Goal: Transaction & Acquisition: Book appointment/travel/reservation

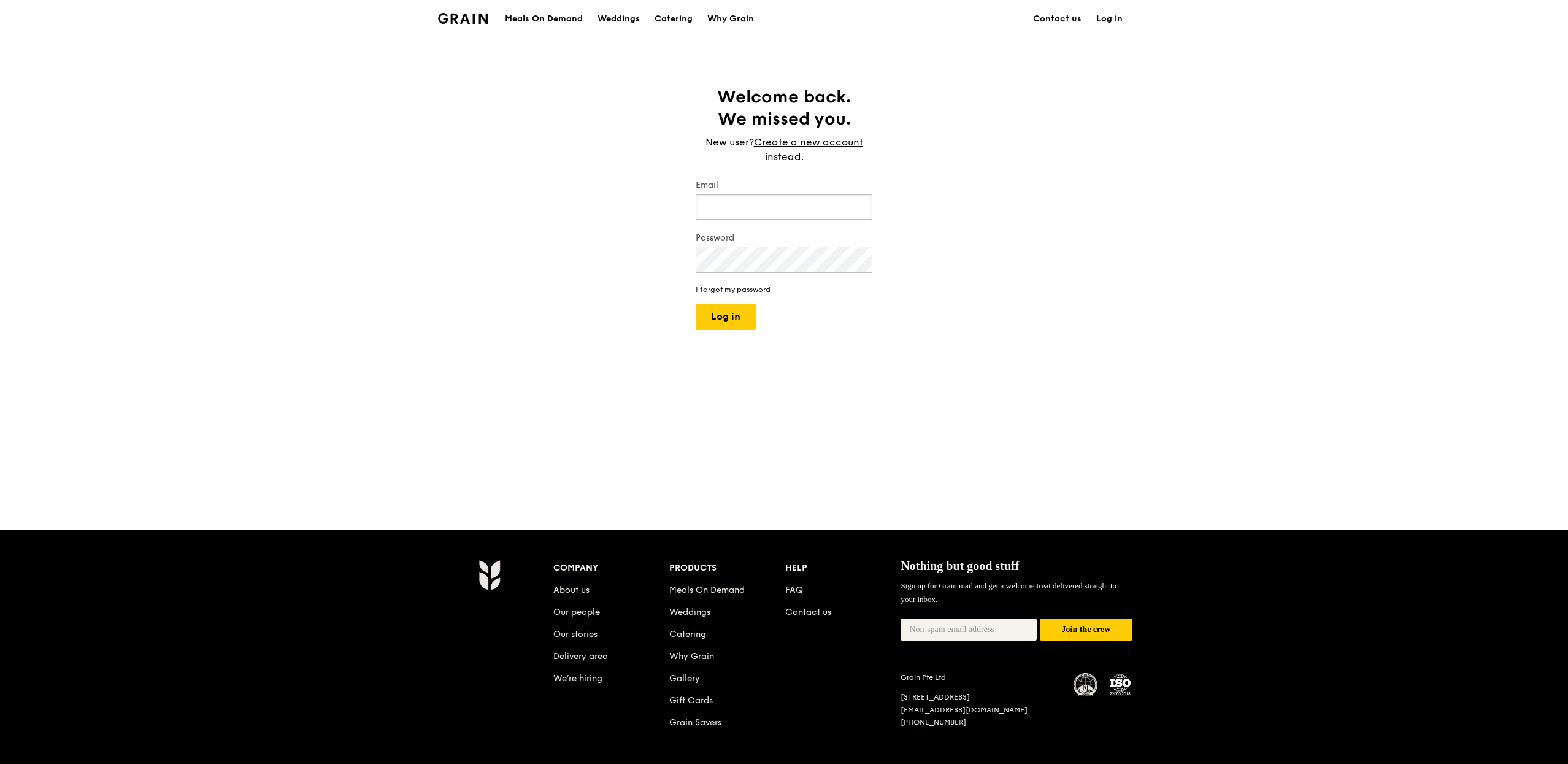
type input "[PERSON_NAME][EMAIL_ADDRESS][DOMAIN_NAME]"
click at [740, 319] on button "Log in" at bounding box center [726, 317] width 60 height 26
select select "100"
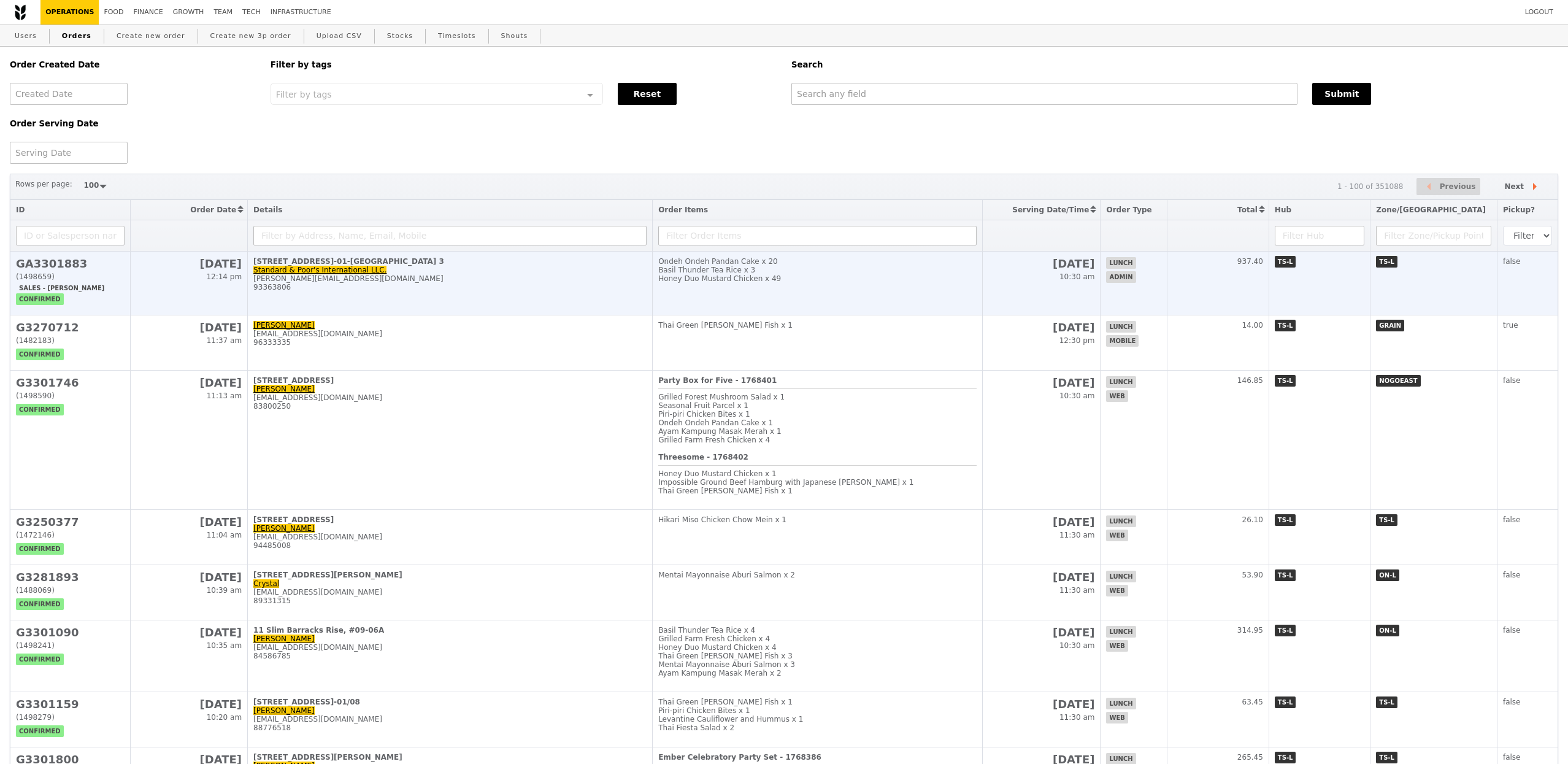
click at [716, 283] on div "Honey Duo Mustard Chicken x 49" at bounding box center [818, 279] width 319 height 8
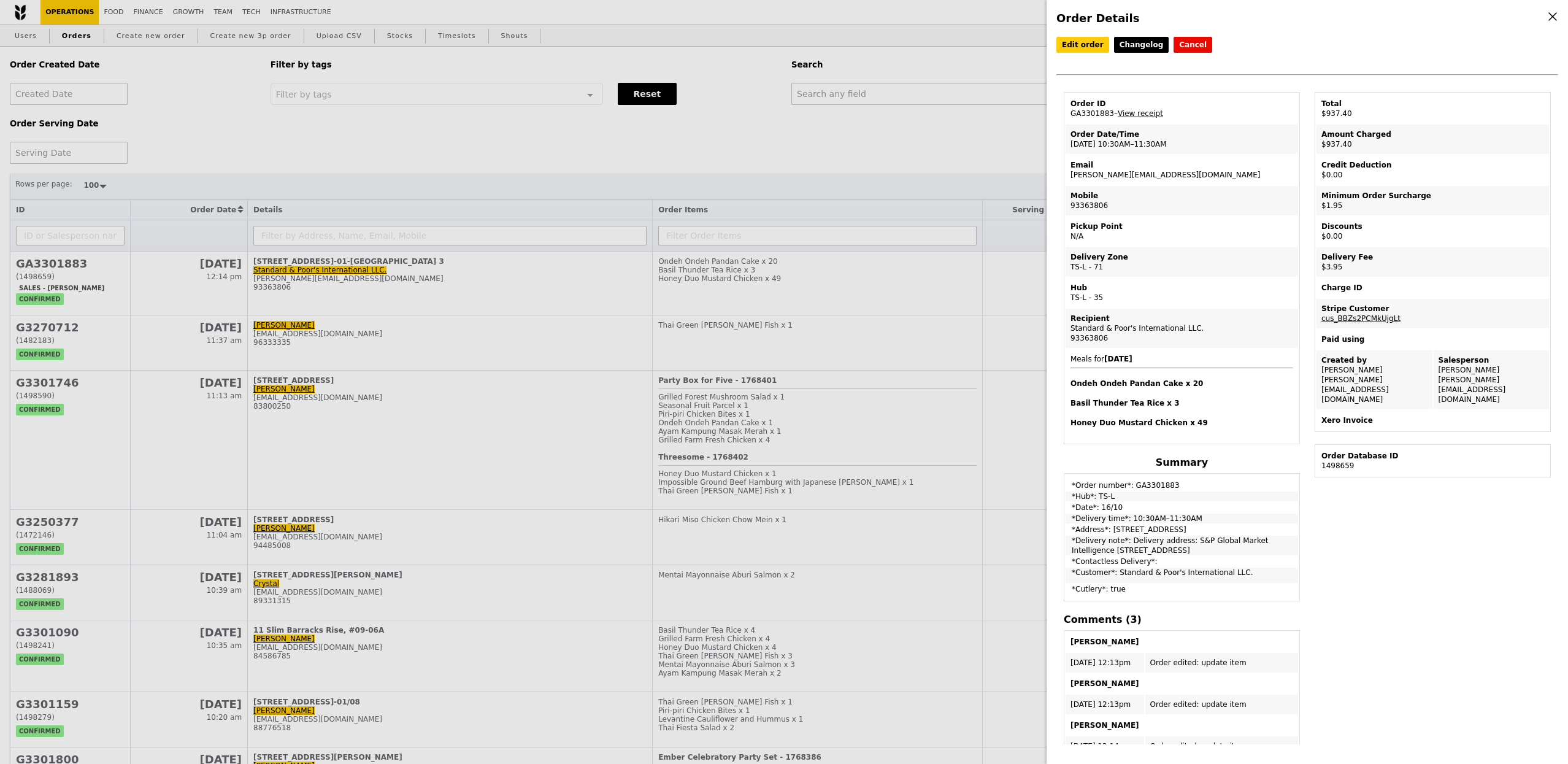
click at [1347, 320] on link "cus_BBZs2PCMkUjgLt" at bounding box center [1361, 318] width 79 height 8
click at [1146, 111] on link "View receipt" at bounding box center [1140, 113] width 45 height 8
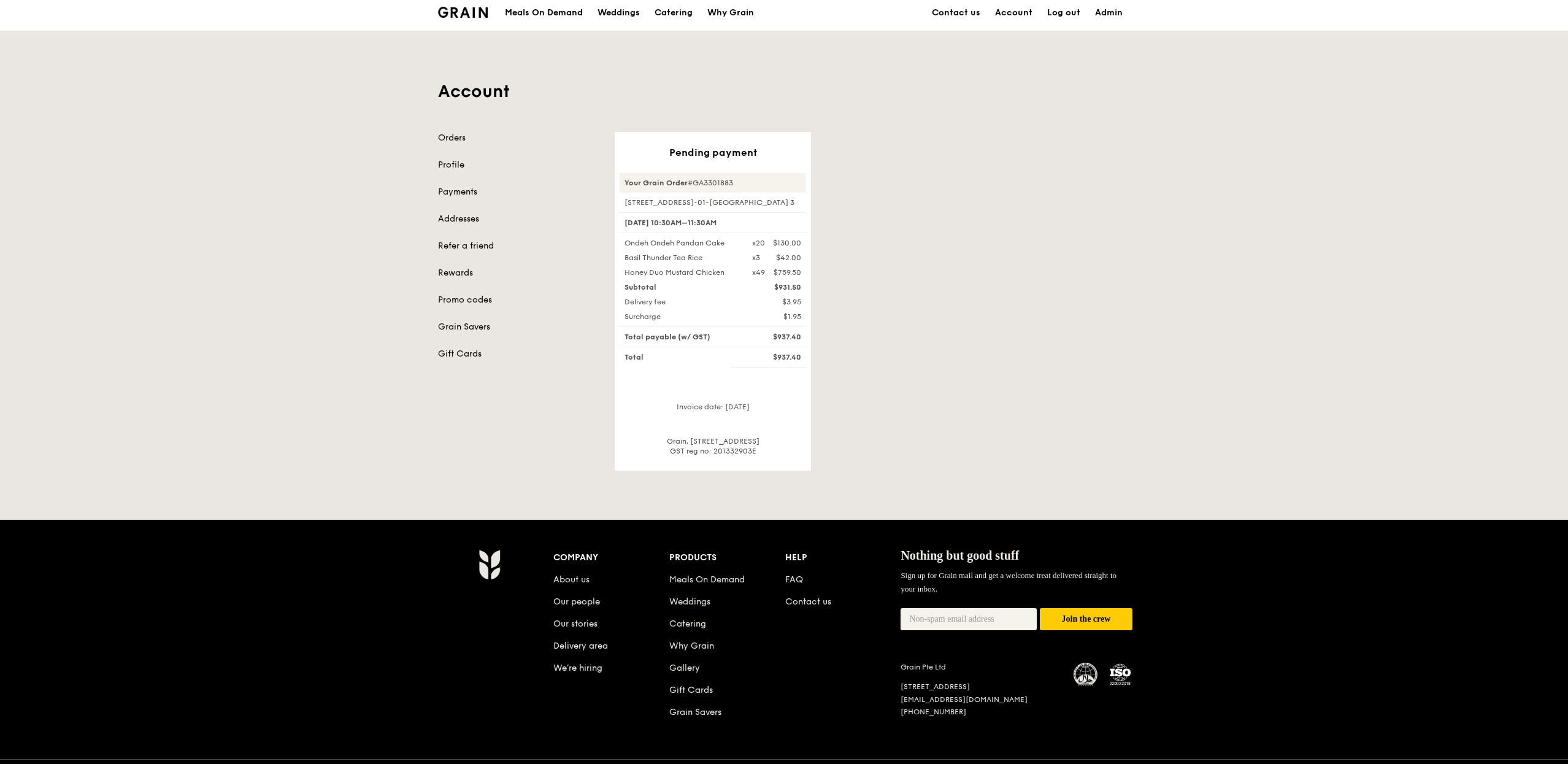
scroll to position [8, 0]
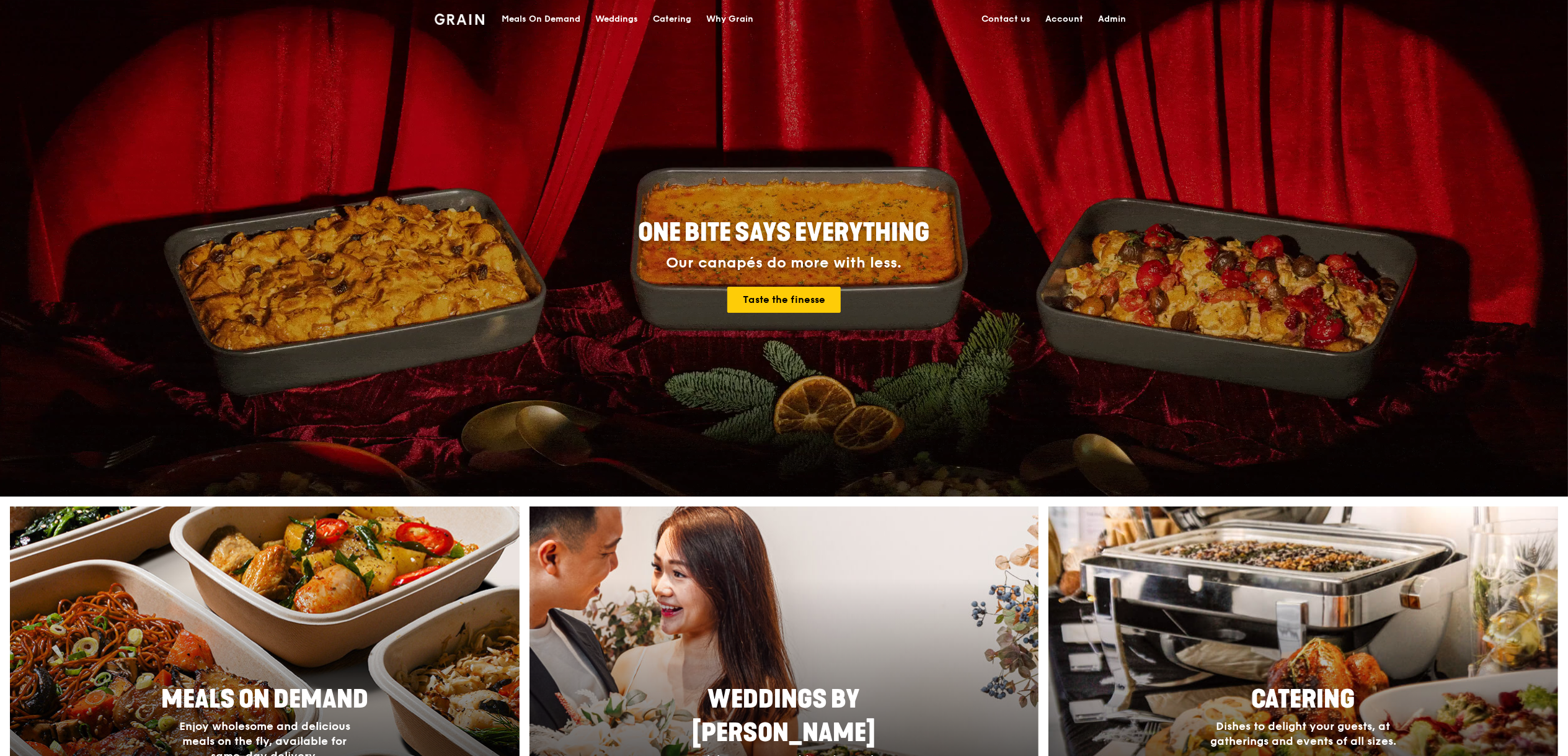
click at [521, 17] on div "Meals On Demand" at bounding box center [541, 19] width 79 height 38
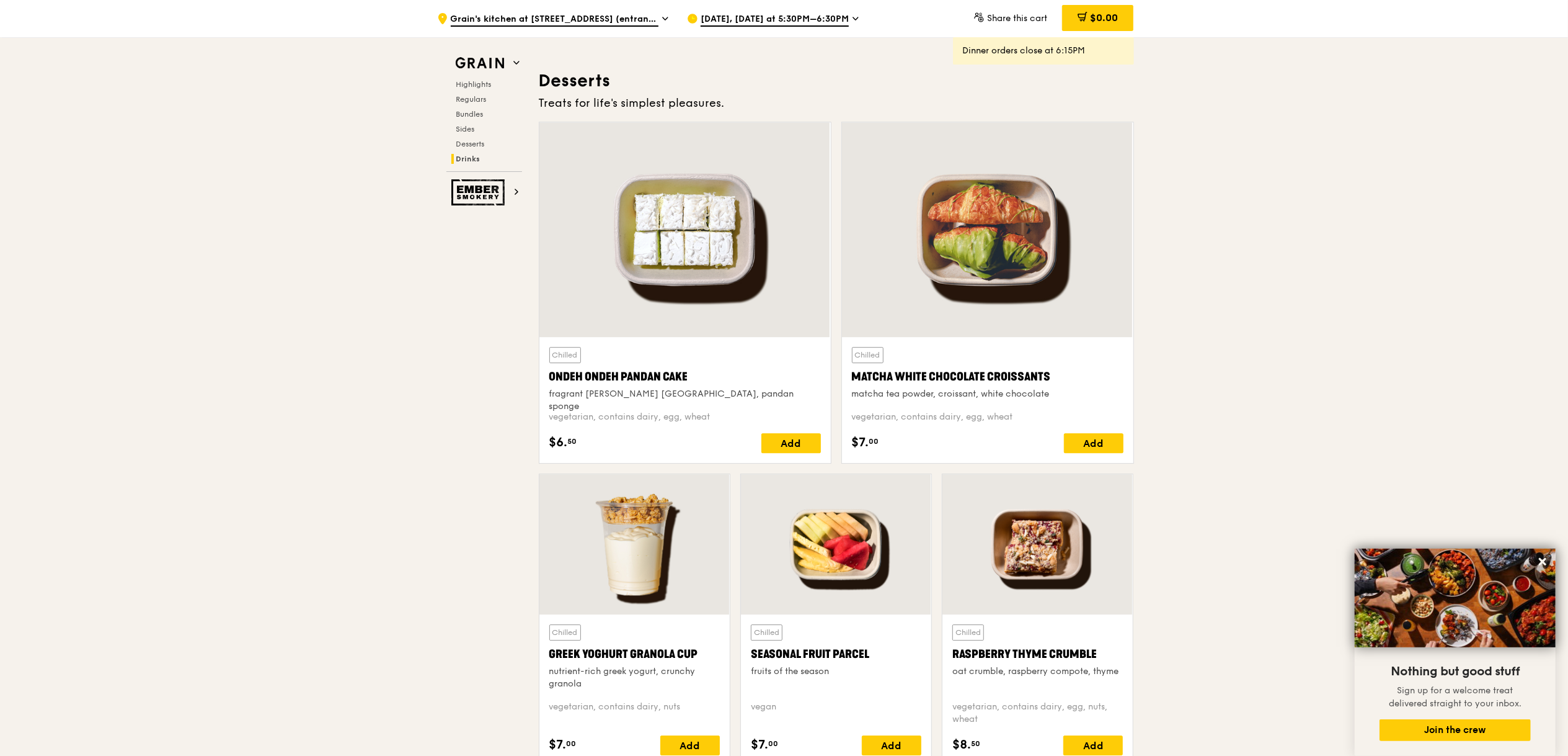
scroll to position [3346, 0]
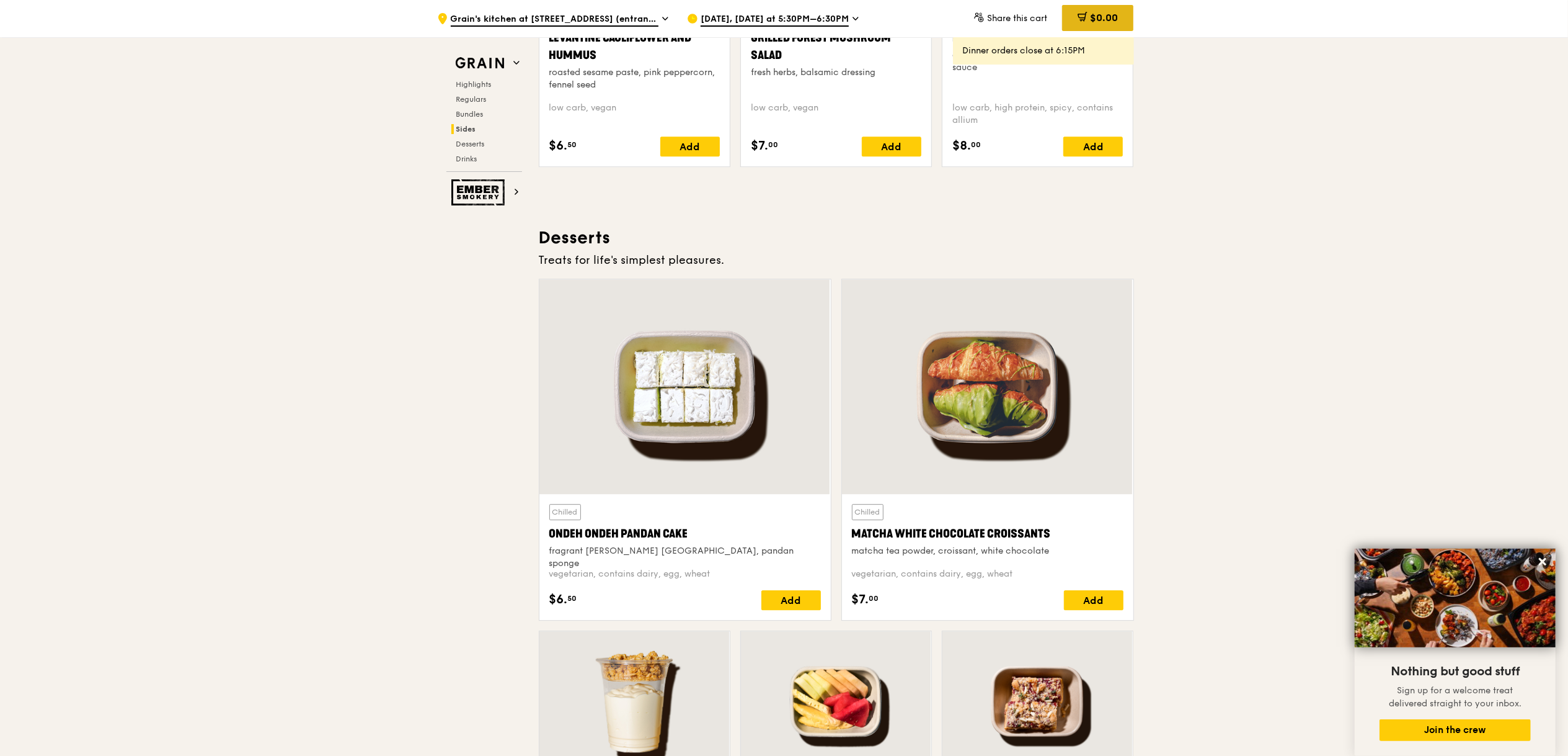
click at [1106, 16] on span "$0.00" at bounding box center [1104, 17] width 28 height 12
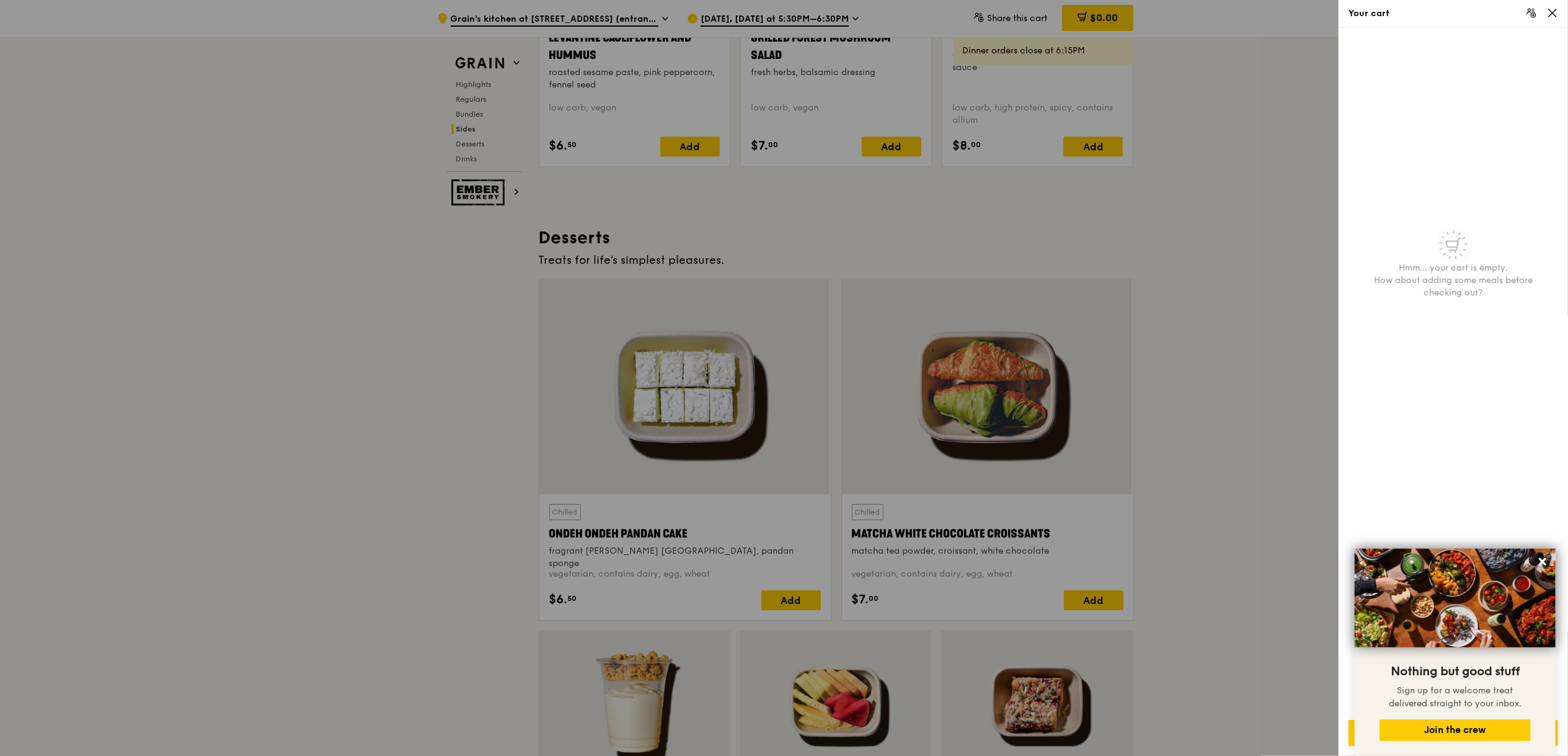
click at [699, 29] on div at bounding box center [784, 378] width 1568 height 756
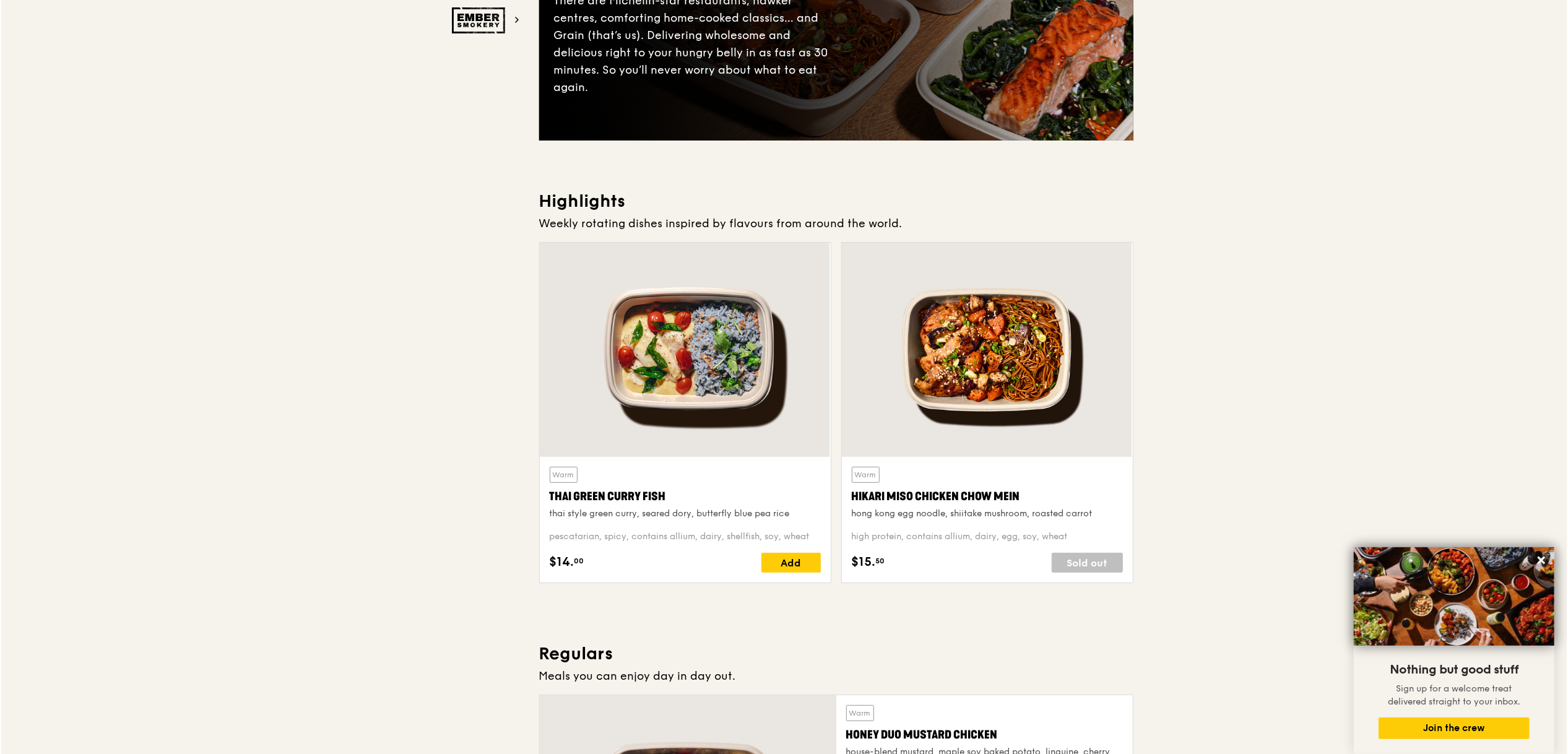
scroll to position [0, 0]
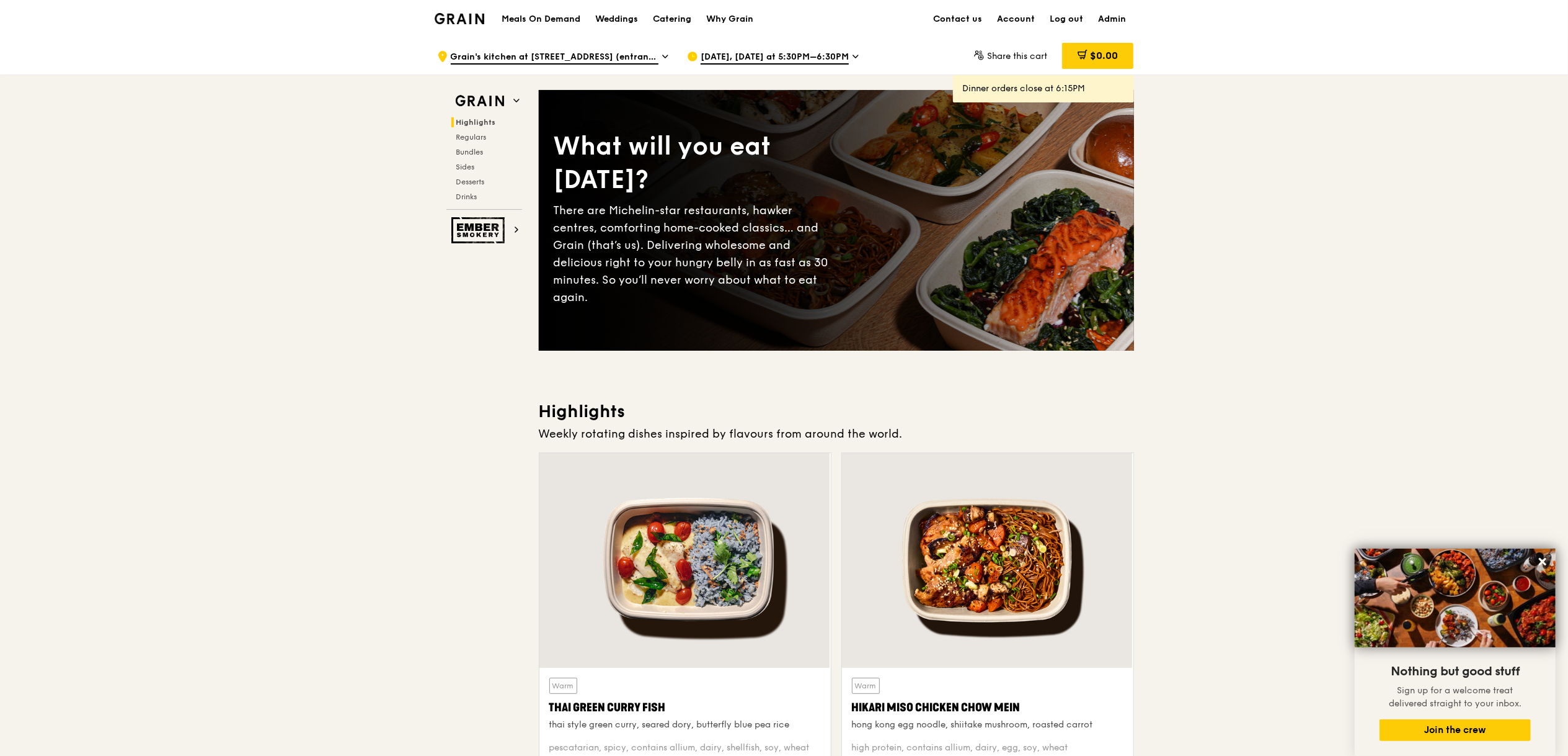
click at [539, 90] on div "What will you eat [DATE]? There are Michelin-star restaurants, hawker centres, …" at bounding box center [836, 220] width 595 height 261
click at [1104, 23] on link "Admin" at bounding box center [1113, 19] width 43 height 38
select select "100"
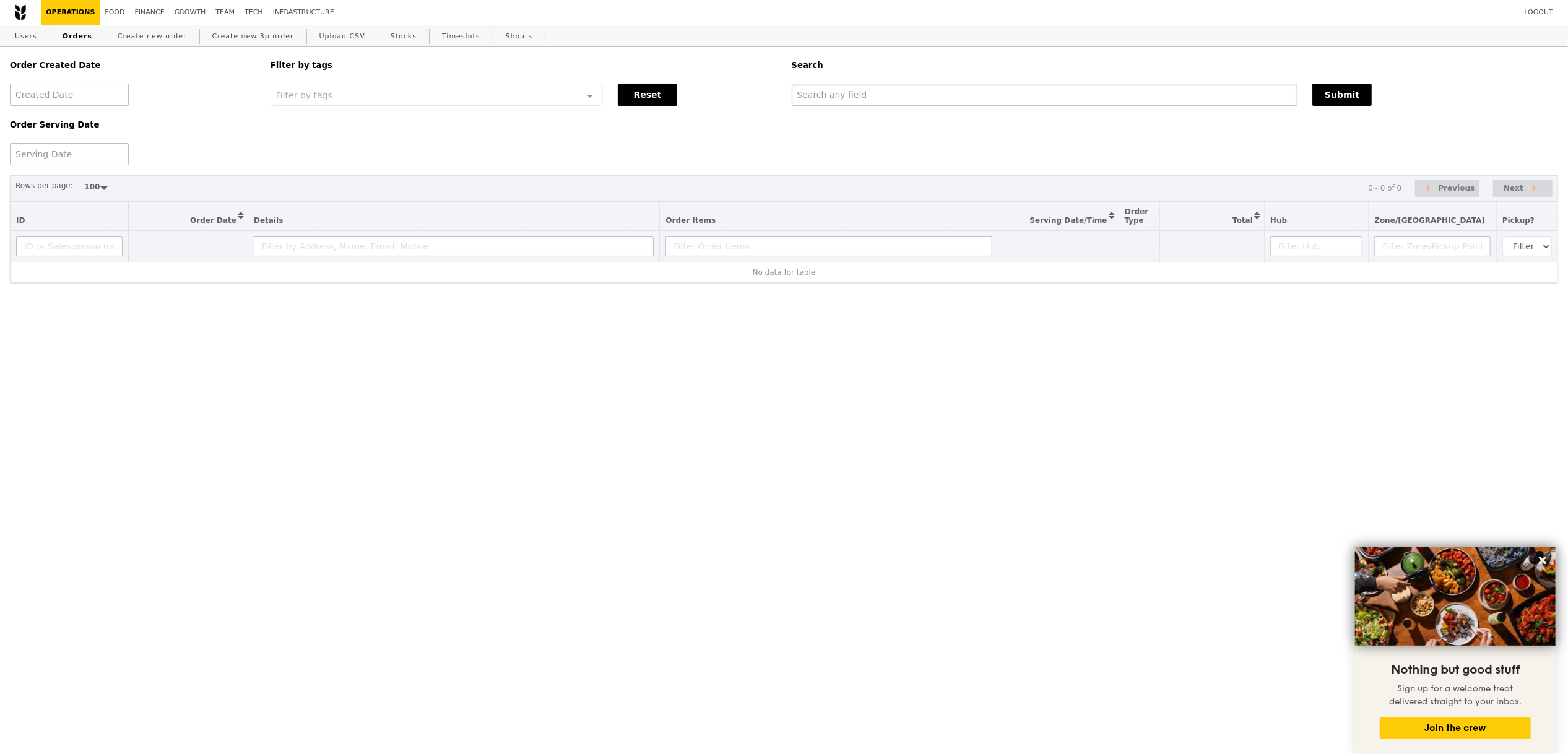
click at [936, 96] on input "text" at bounding box center [1045, 94] width 506 height 23
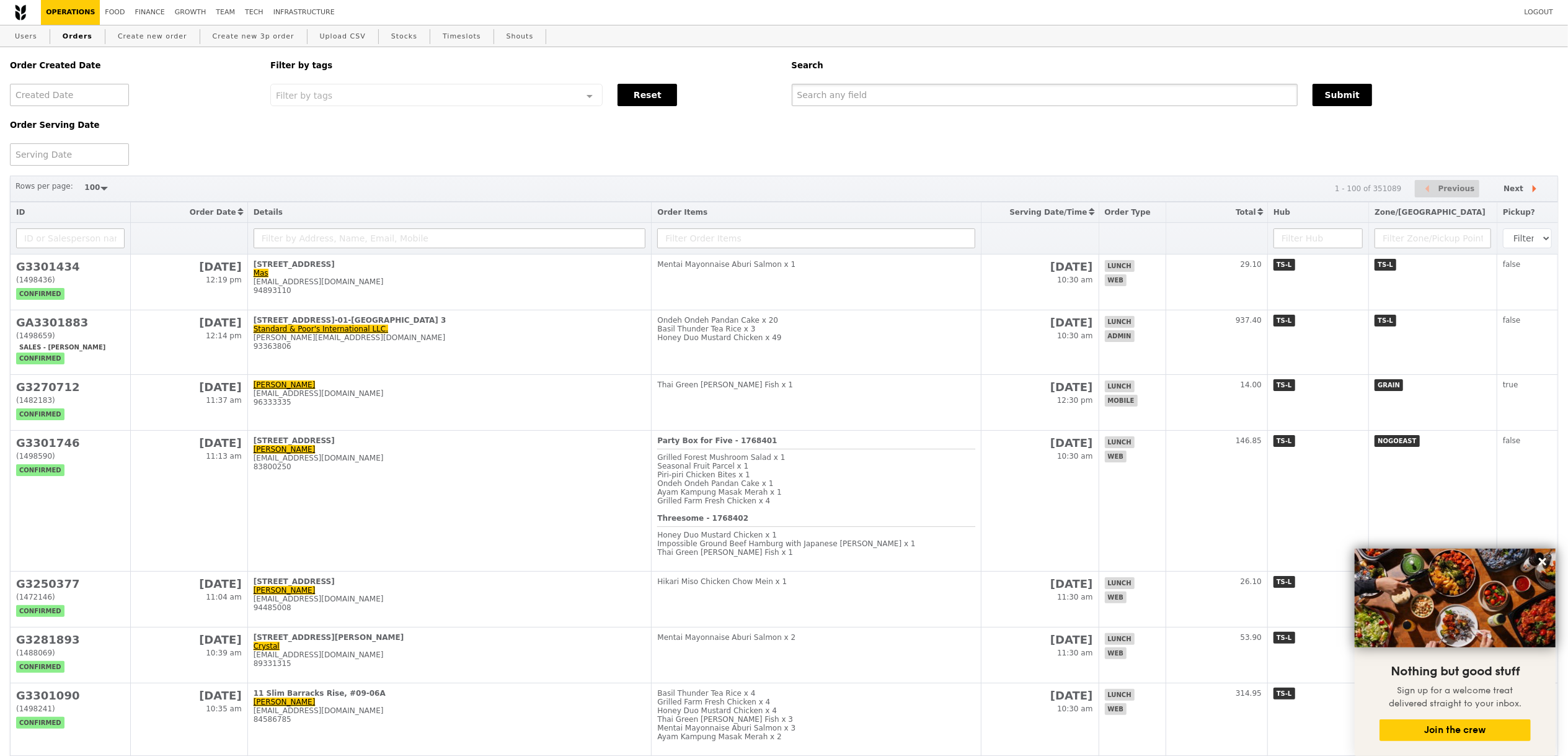
paste input "GA3301431"
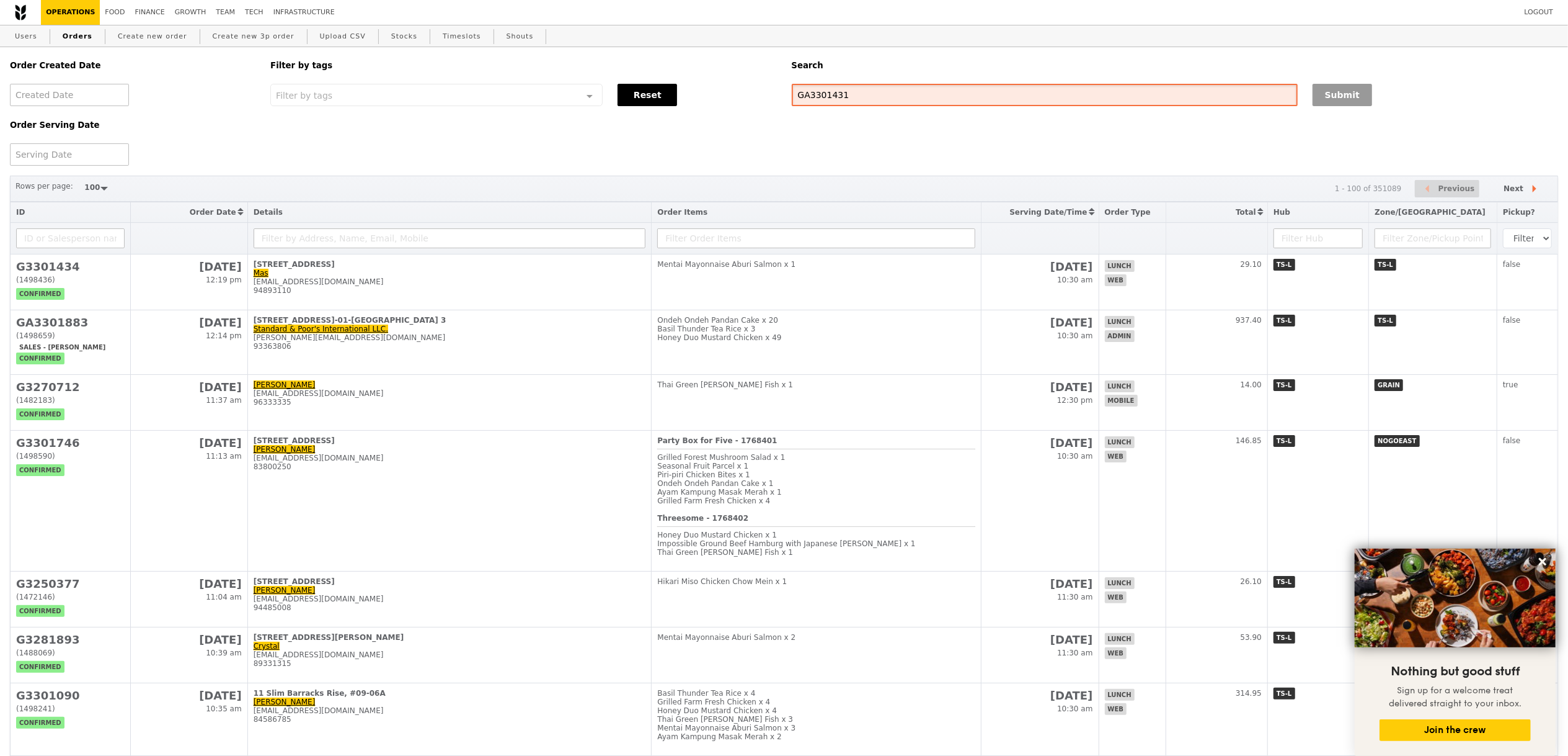
type input "GA3301431"
click at [1326, 93] on button "Submit" at bounding box center [1342, 94] width 60 height 23
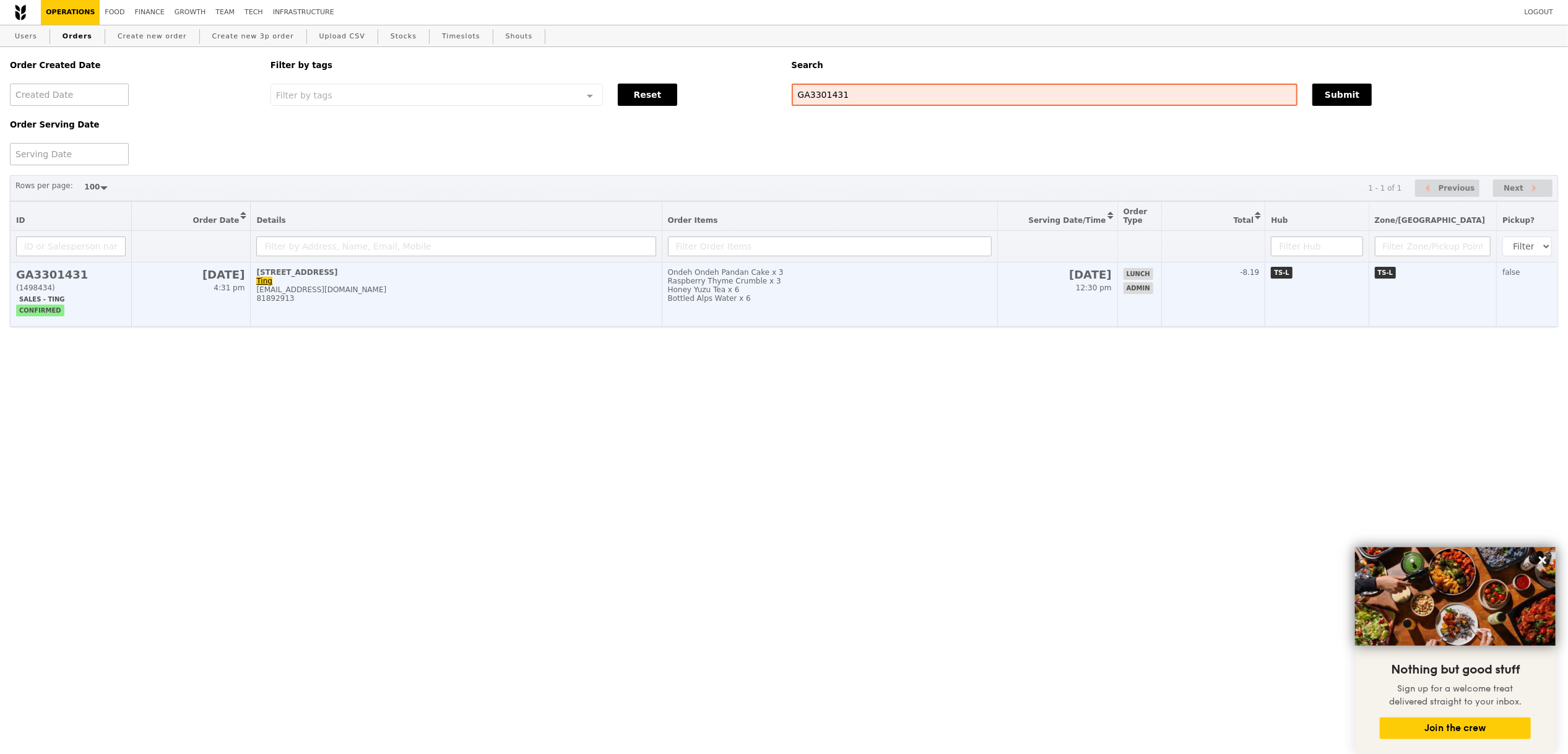
click at [551, 301] on div "81892913" at bounding box center [456, 298] width 399 height 8
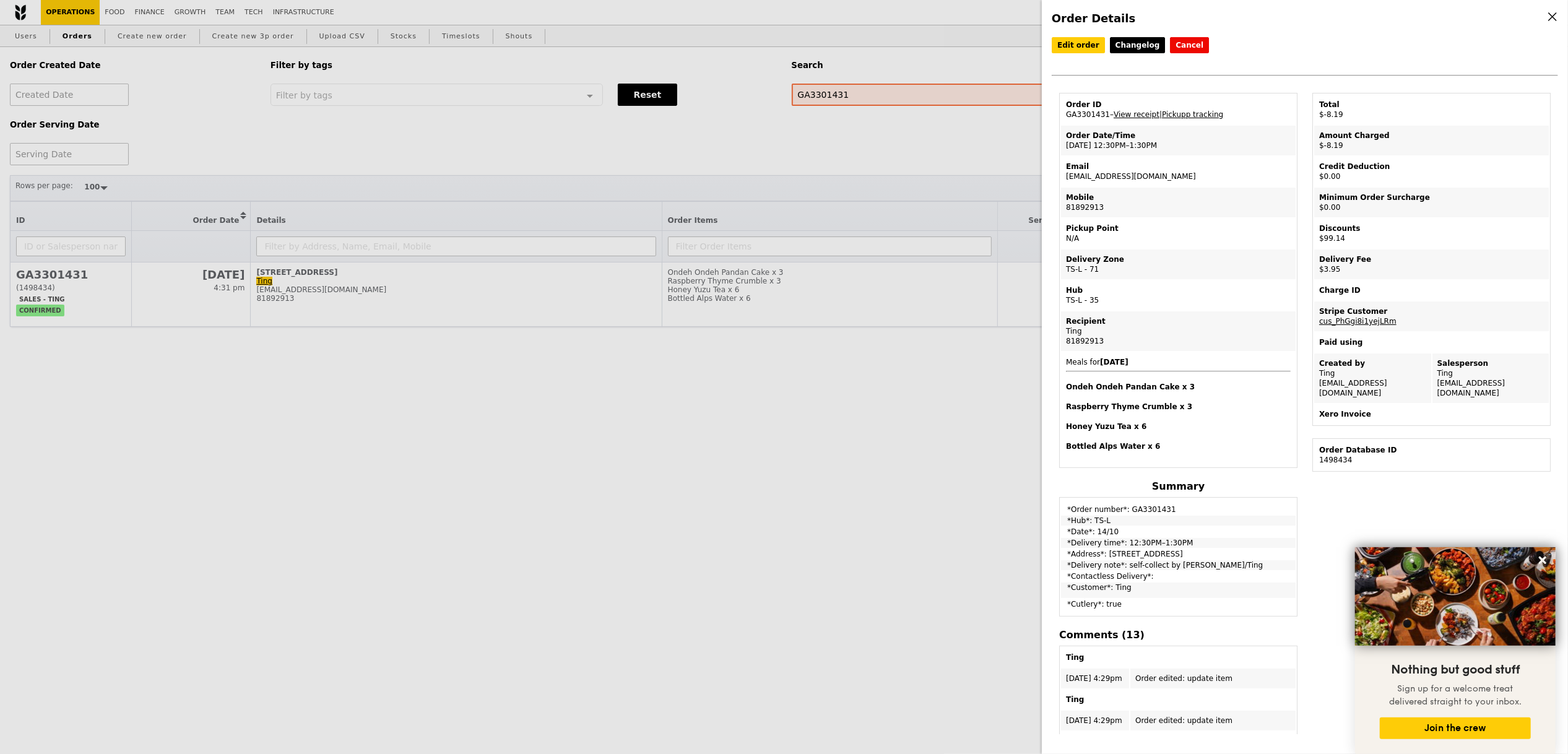
click at [893, 387] on div "Order Details Edit order Changelog Cancel Order ID GA3301431 – View receipt | P…" at bounding box center [784, 377] width 1568 height 754
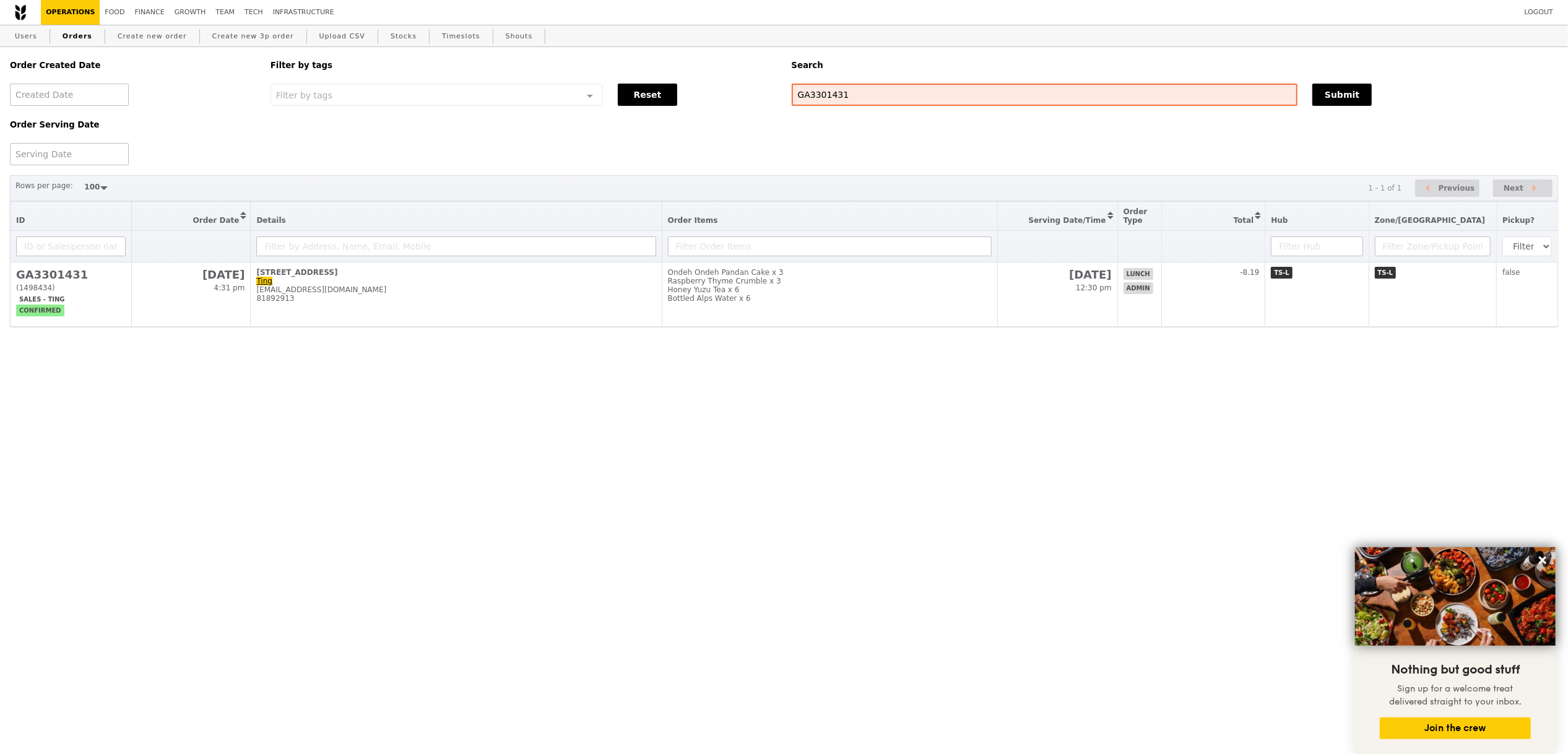
click at [746, 361] on div "Order Created Date Order Serving Date Filter by tags Filter by tags Meal_Plan W…" at bounding box center [784, 238] width 1568 height 382
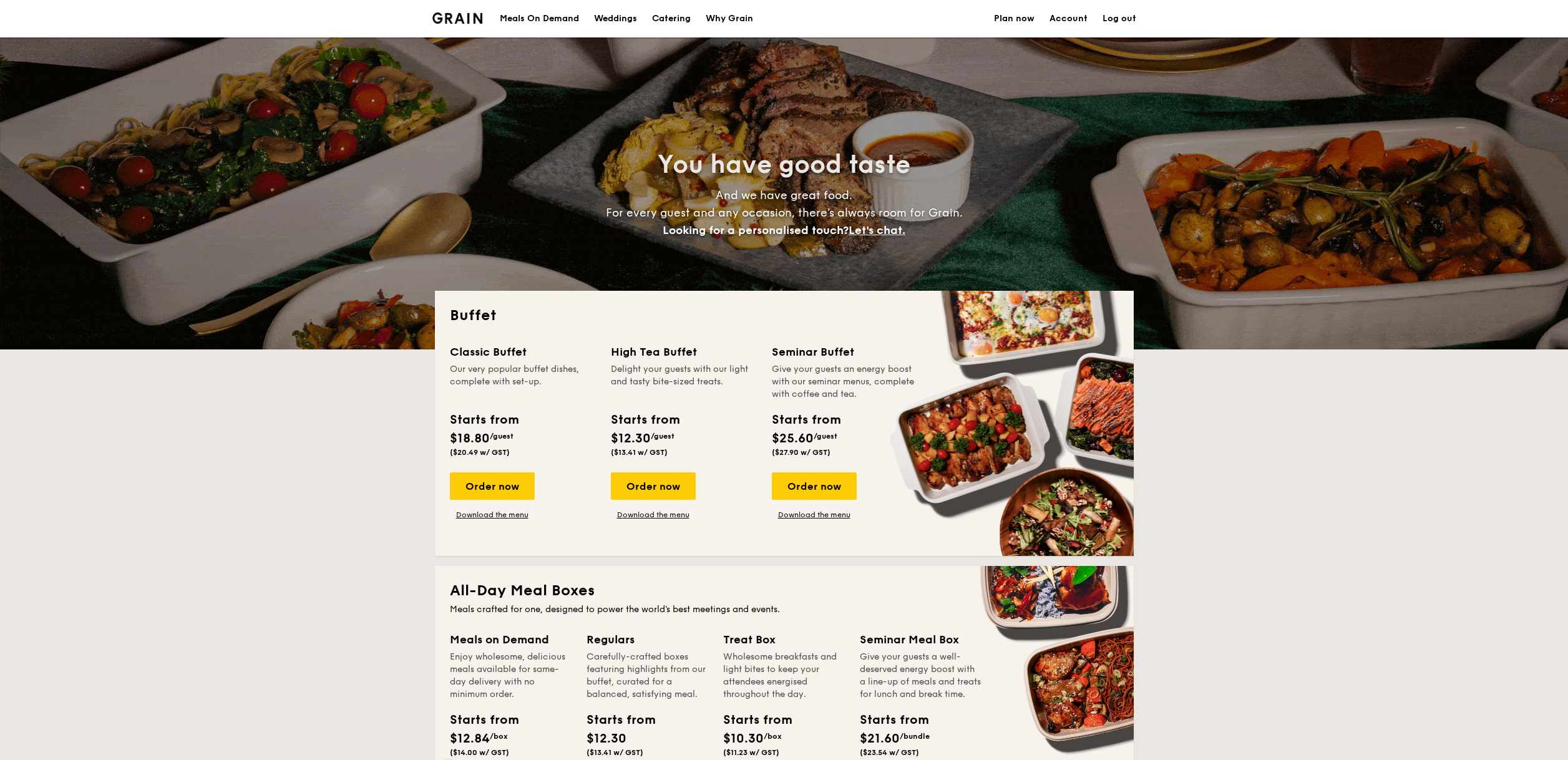
select select
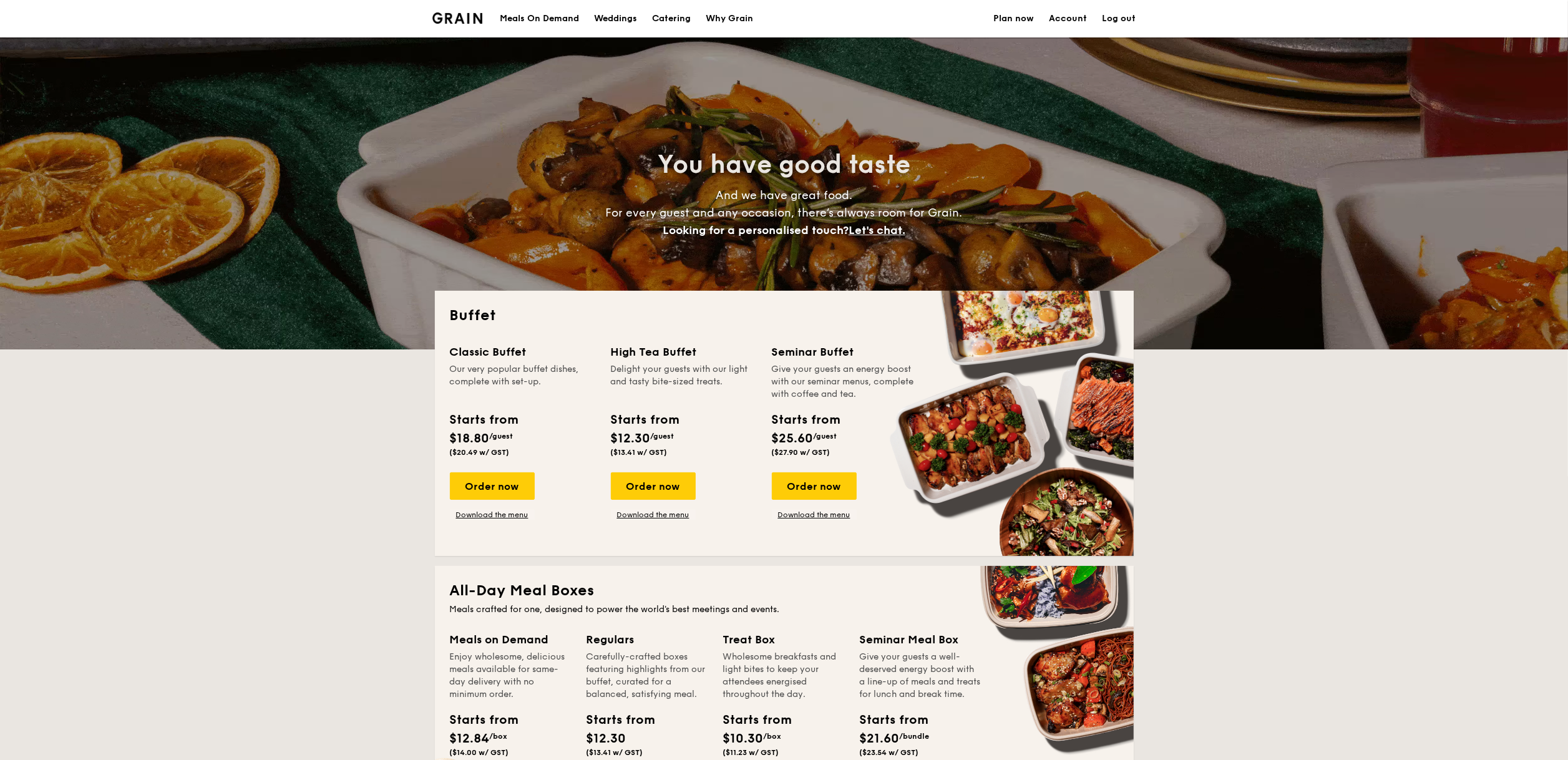
click at [666, 23] on h1 "Catering" at bounding box center [671, 19] width 38 height 38
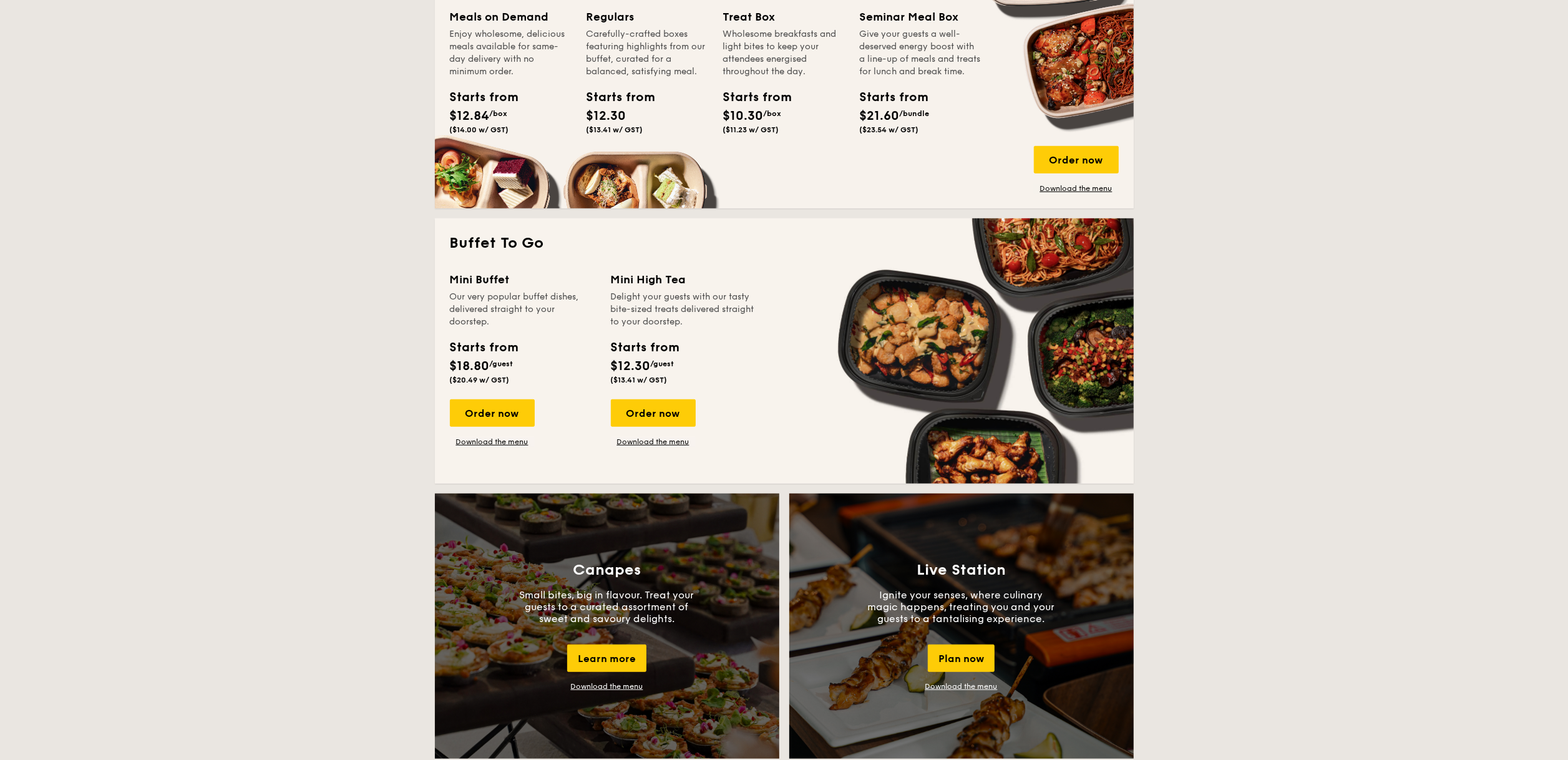
scroll to position [110, 0]
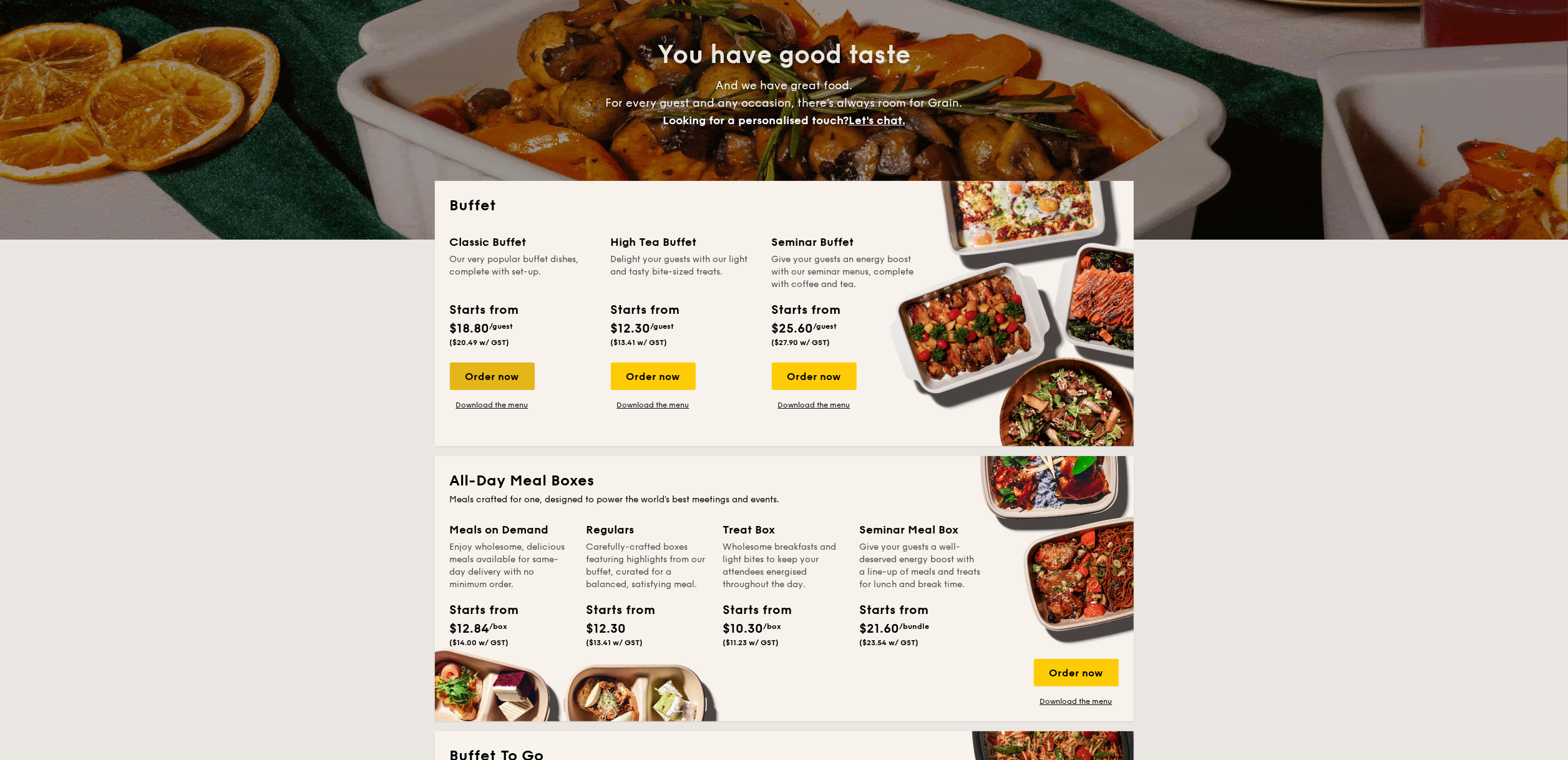
click at [505, 383] on div "Order now" at bounding box center [492, 376] width 85 height 27
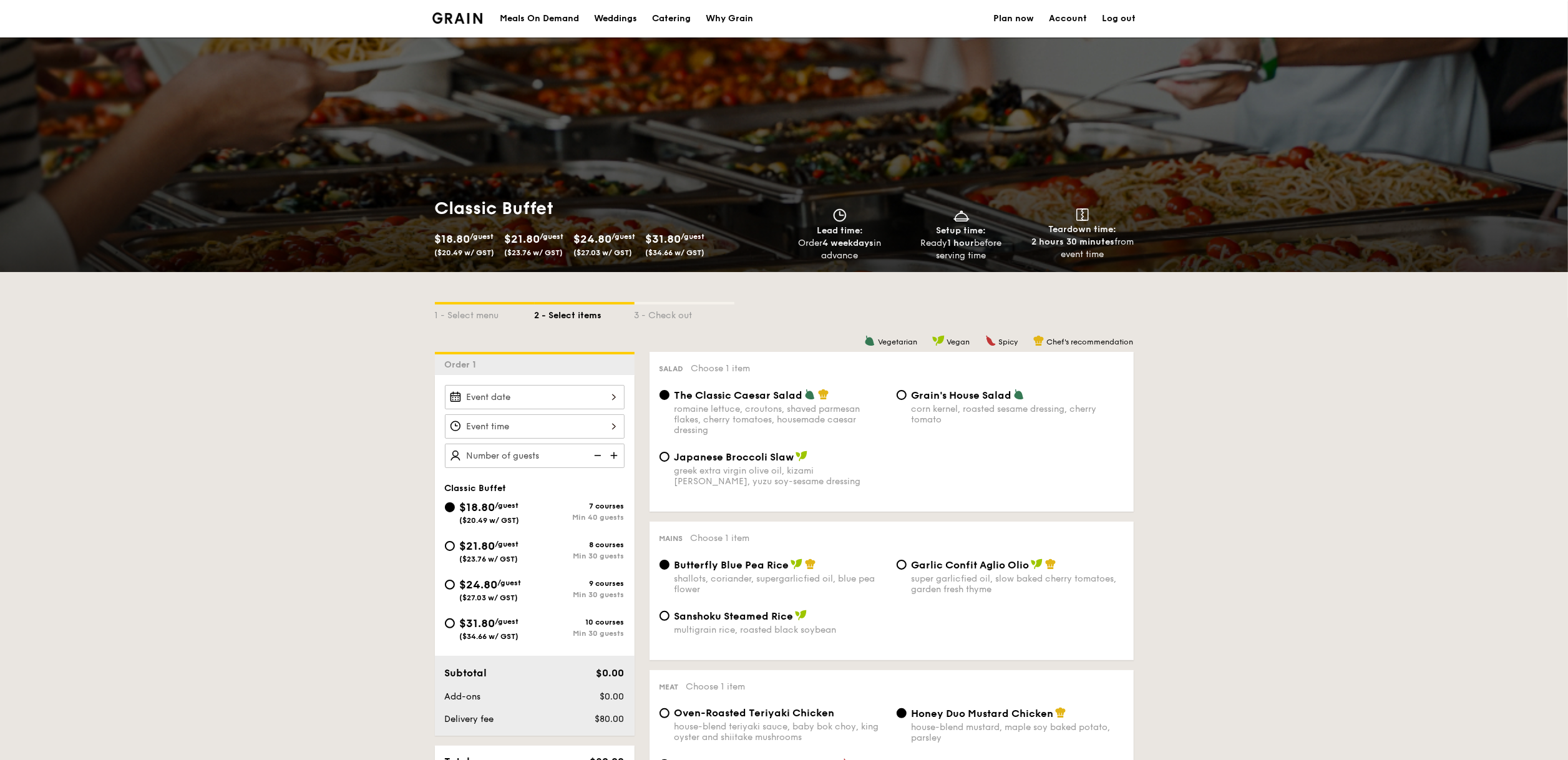
click at [549, 395] on div at bounding box center [534, 396] width 180 height 24
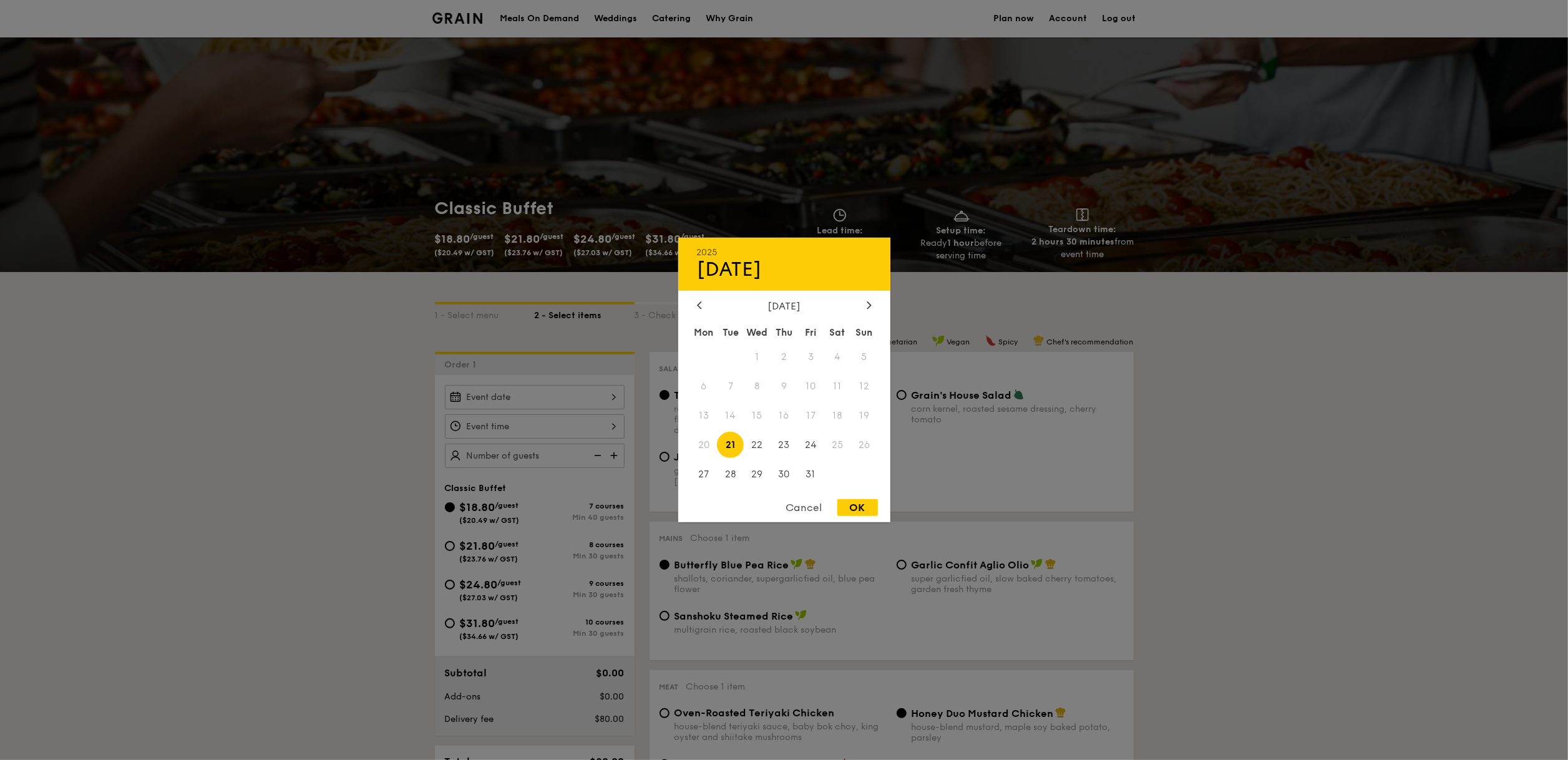
click at [969, 358] on div at bounding box center [784, 380] width 1568 height 760
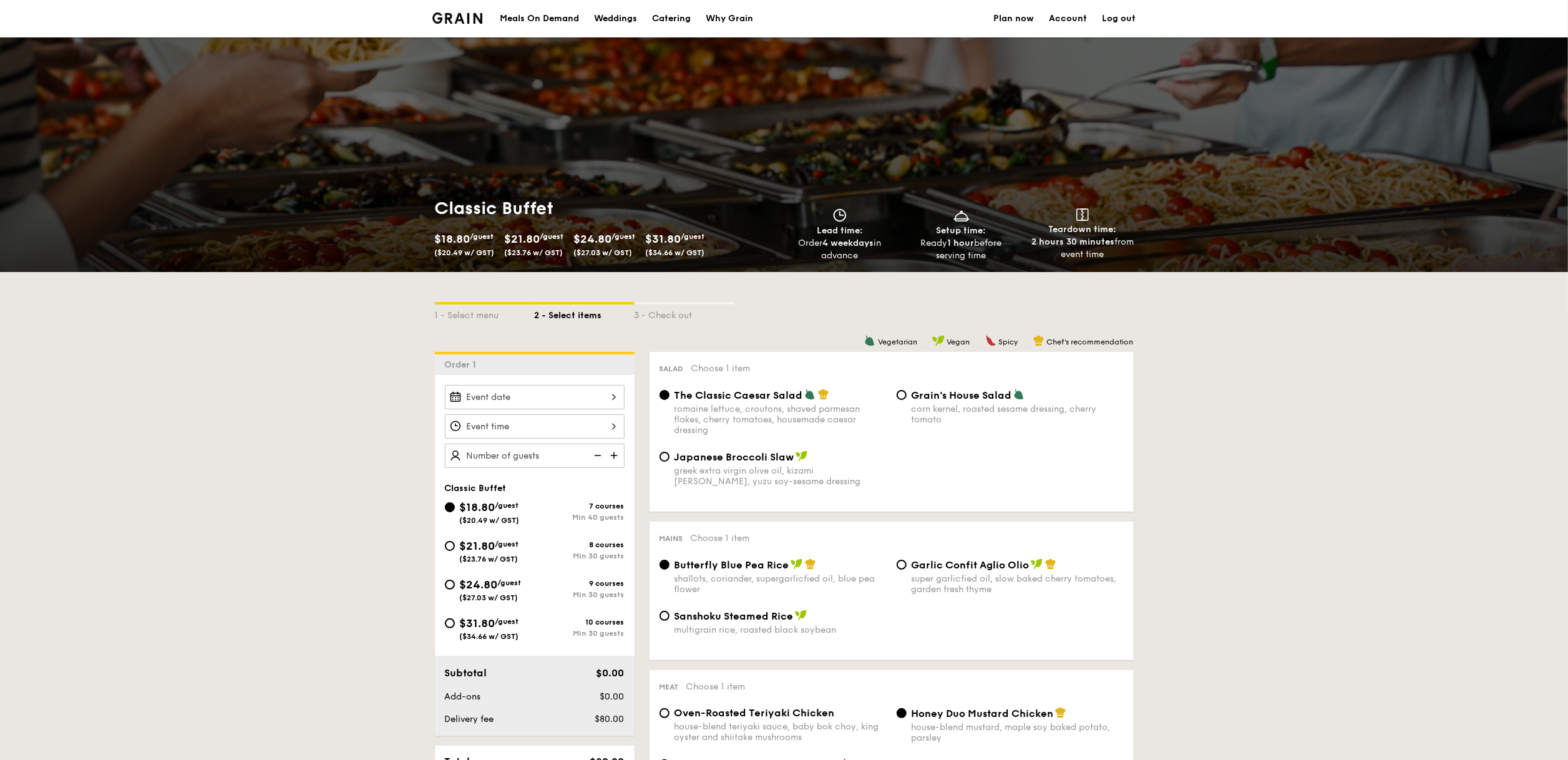
click at [570, 400] on div at bounding box center [534, 396] width 180 height 24
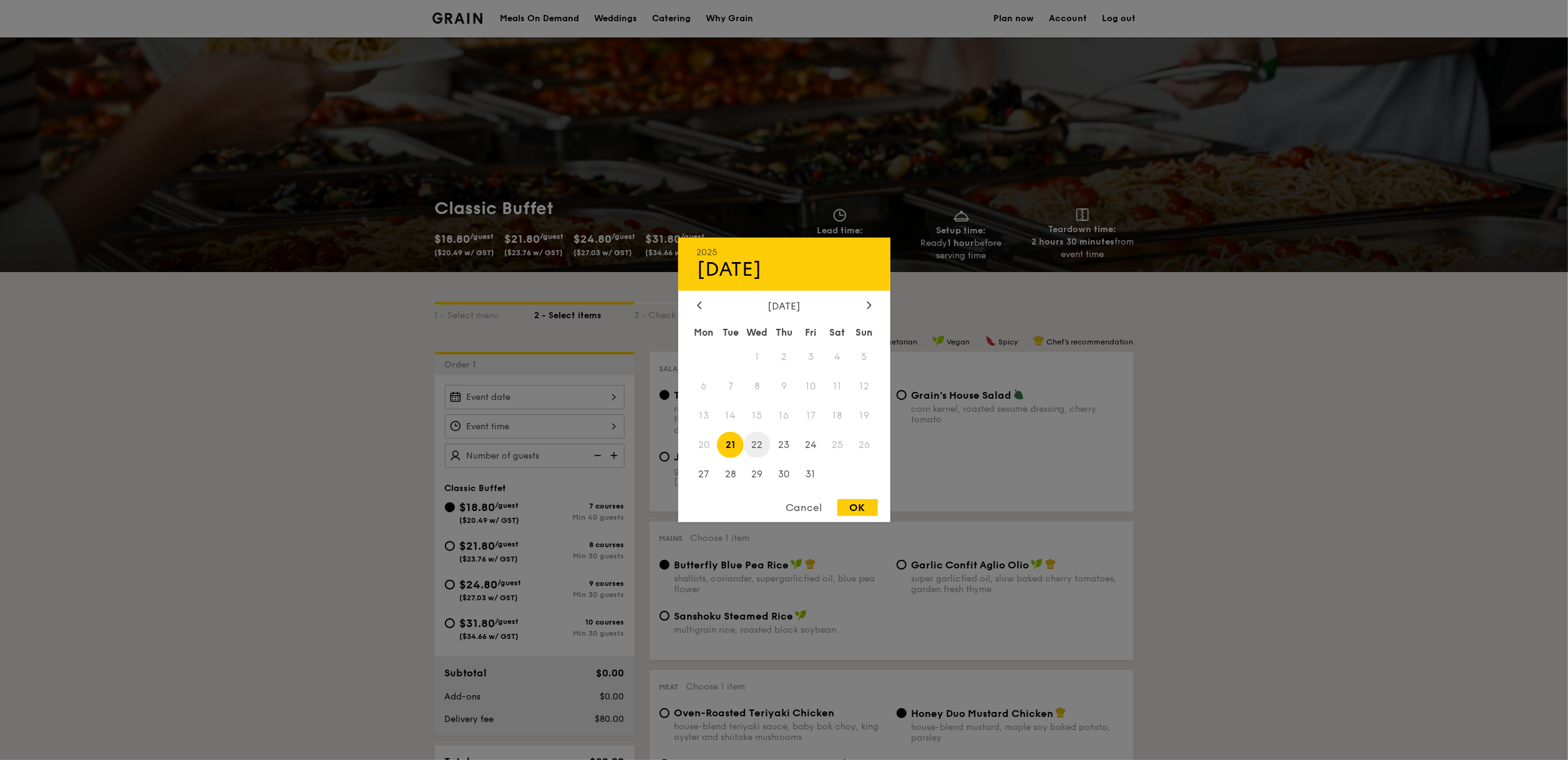
click at [750, 454] on span "22" at bounding box center [757, 444] width 27 height 27
click at [591, 428] on div at bounding box center [784, 380] width 1568 height 760
click at [588, 401] on div "2025 Oct 21 October 2025 Mon Tue Wed Thu Fri Sat Sun 1 2 3 4 5 6 7 8 9 10 11 12…" at bounding box center [534, 396] width 180 height 24
click at [799, 472] on span "31" at bounding box center [810, 473] width 27 height 27
click at [596, 442] on div at bounding box center [784, 380] width 1568 height 760
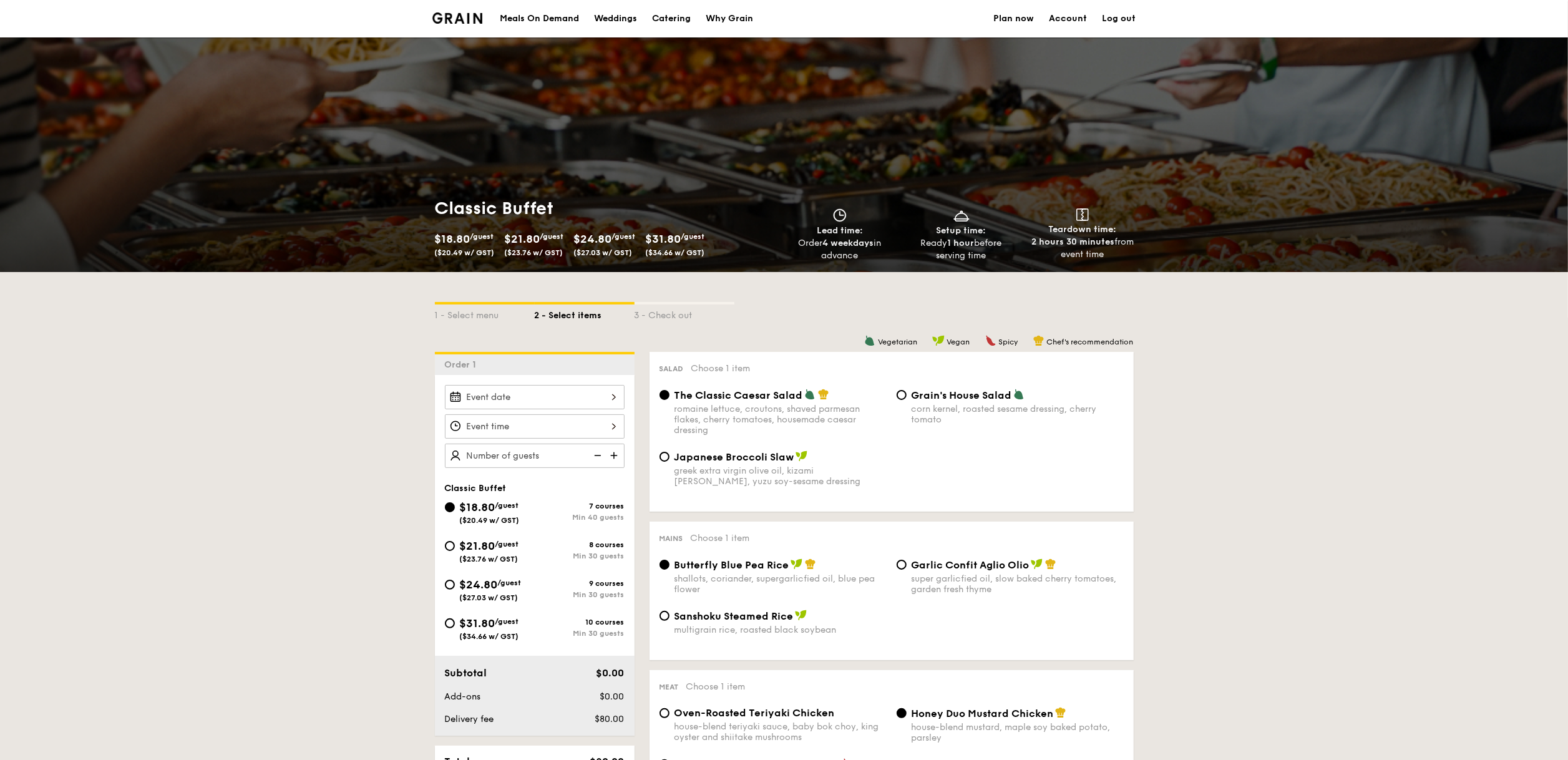
click at [598, 401] on div at bounding box center [534, 396] width 180 height 24
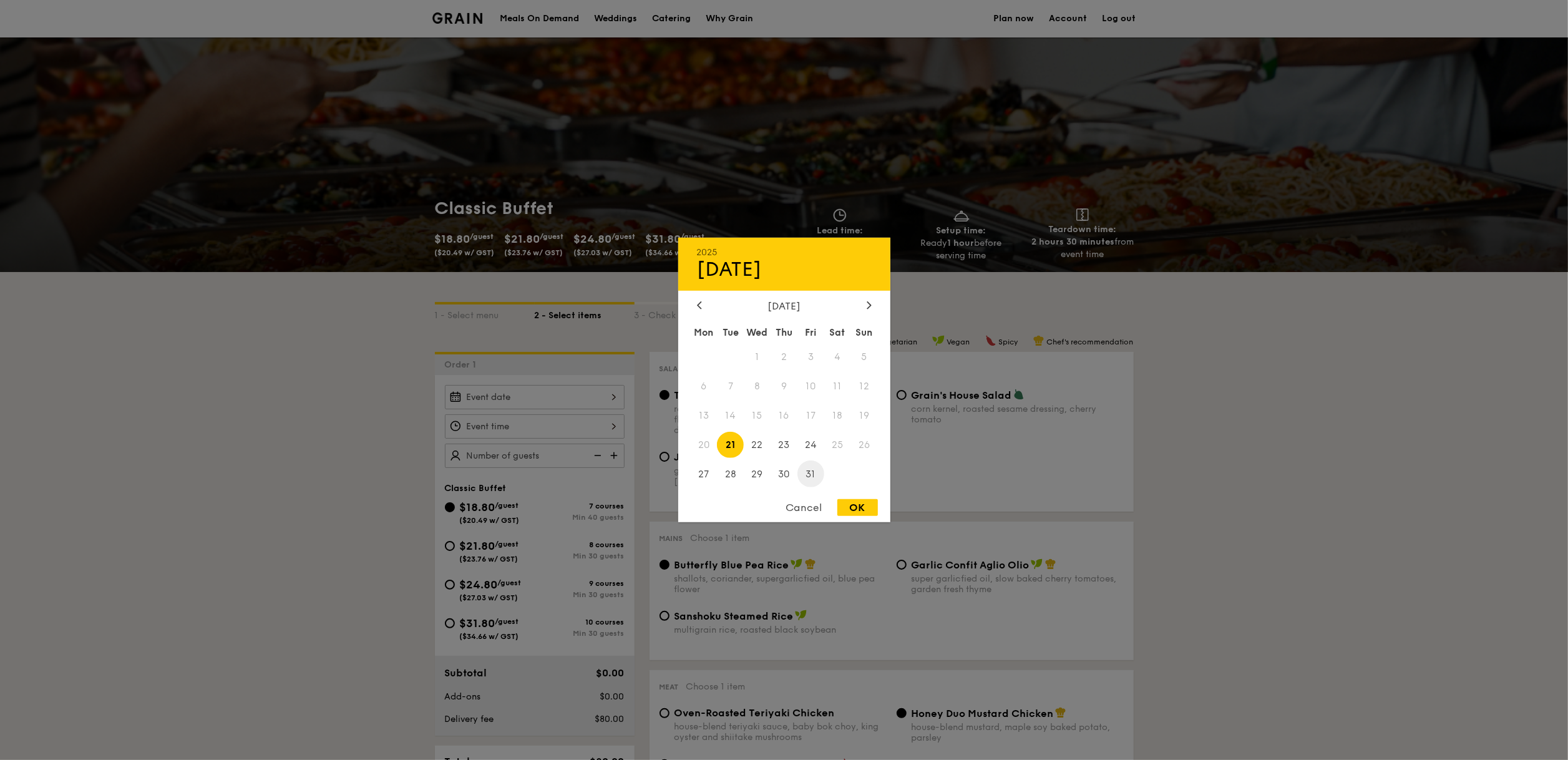
click at [803, 483] on span "31" at bounding box center [810, 473] width 27 height 27
click at [847, 500] on div "OK" at bounding box center [857, 508] width 40 height 17
type input "Oct 31, 2025"
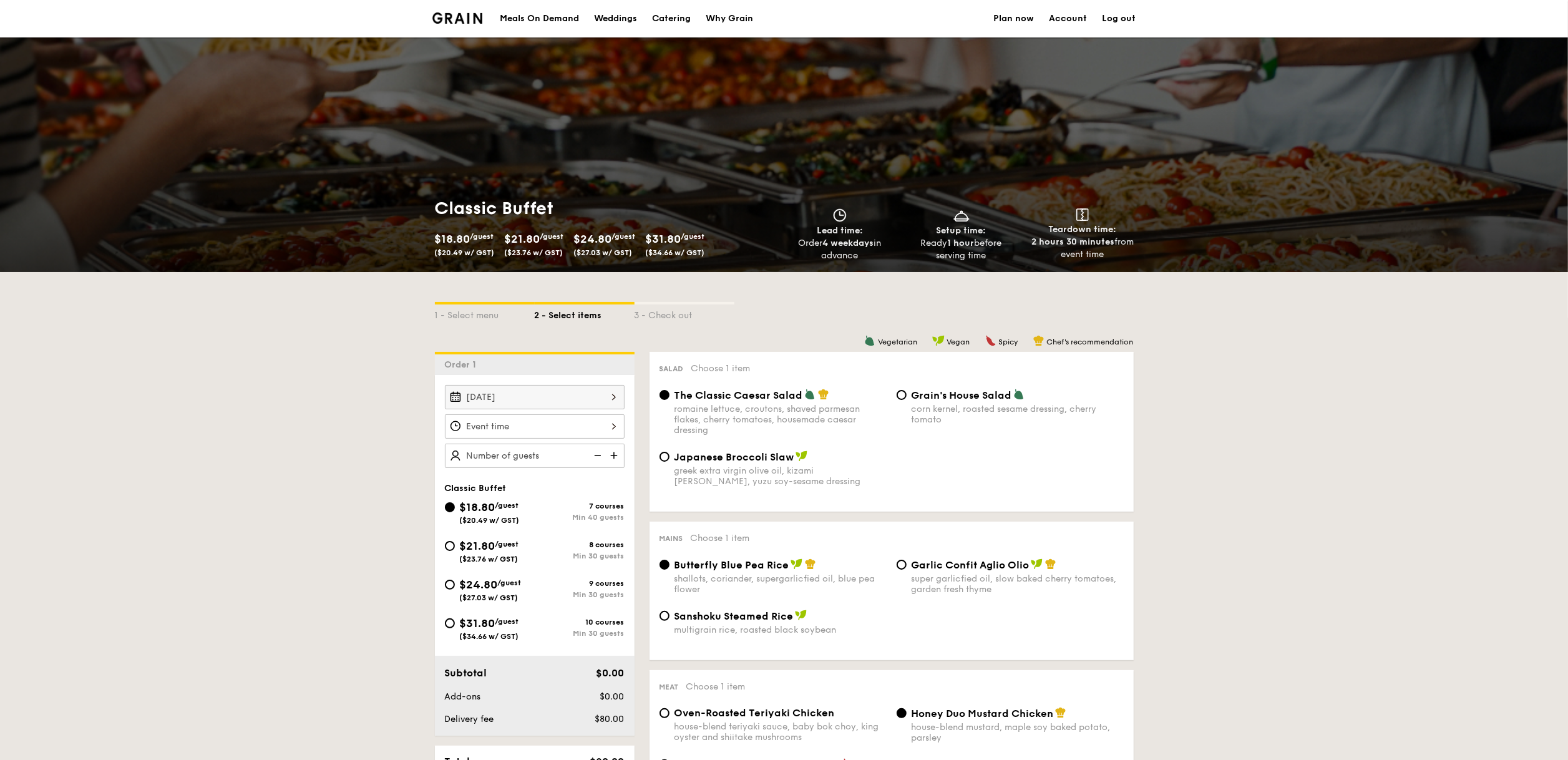
click at [543, 432] on div at bounding box center [534, 426] width 180 height 24
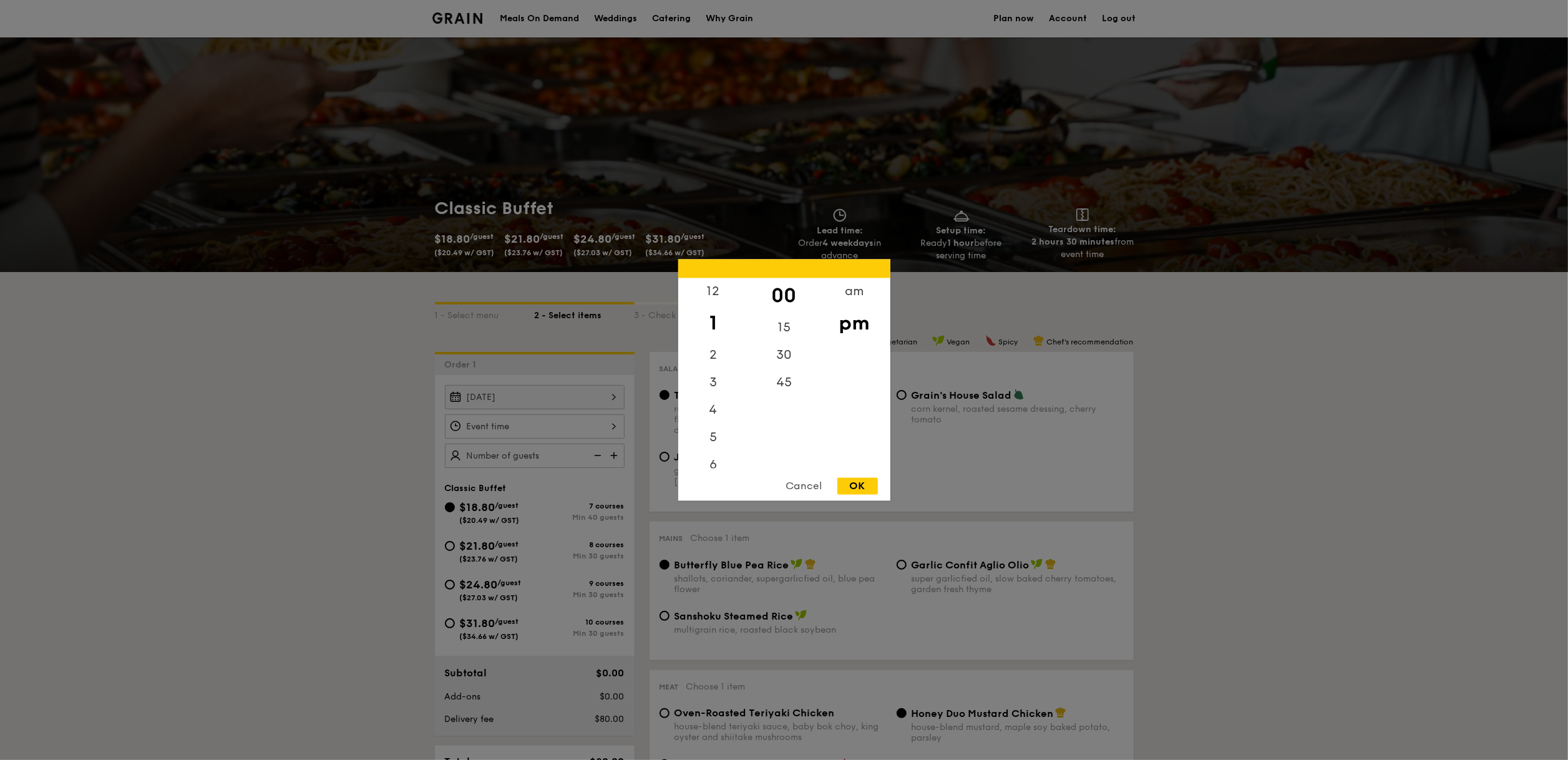
click at [852, 482] on div "OK" at bounding box center [857, 486] width 40 height 17
type input "1:00PM"
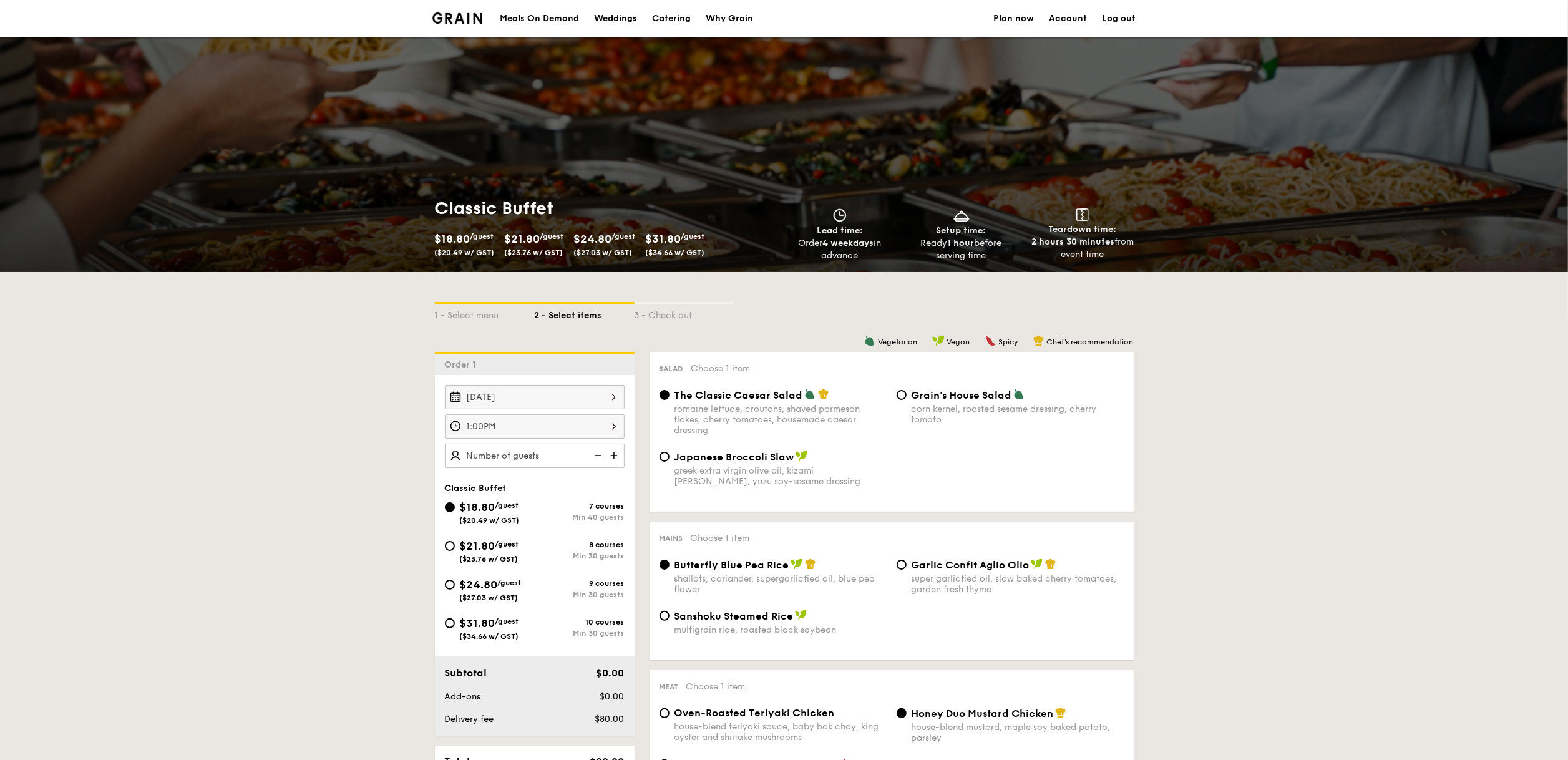
click at [618, 459] on img at bounding box center [615, 455] width 19 height 23
click at [601, 461] on img at bounding box center [596, 455] width 19 height 23
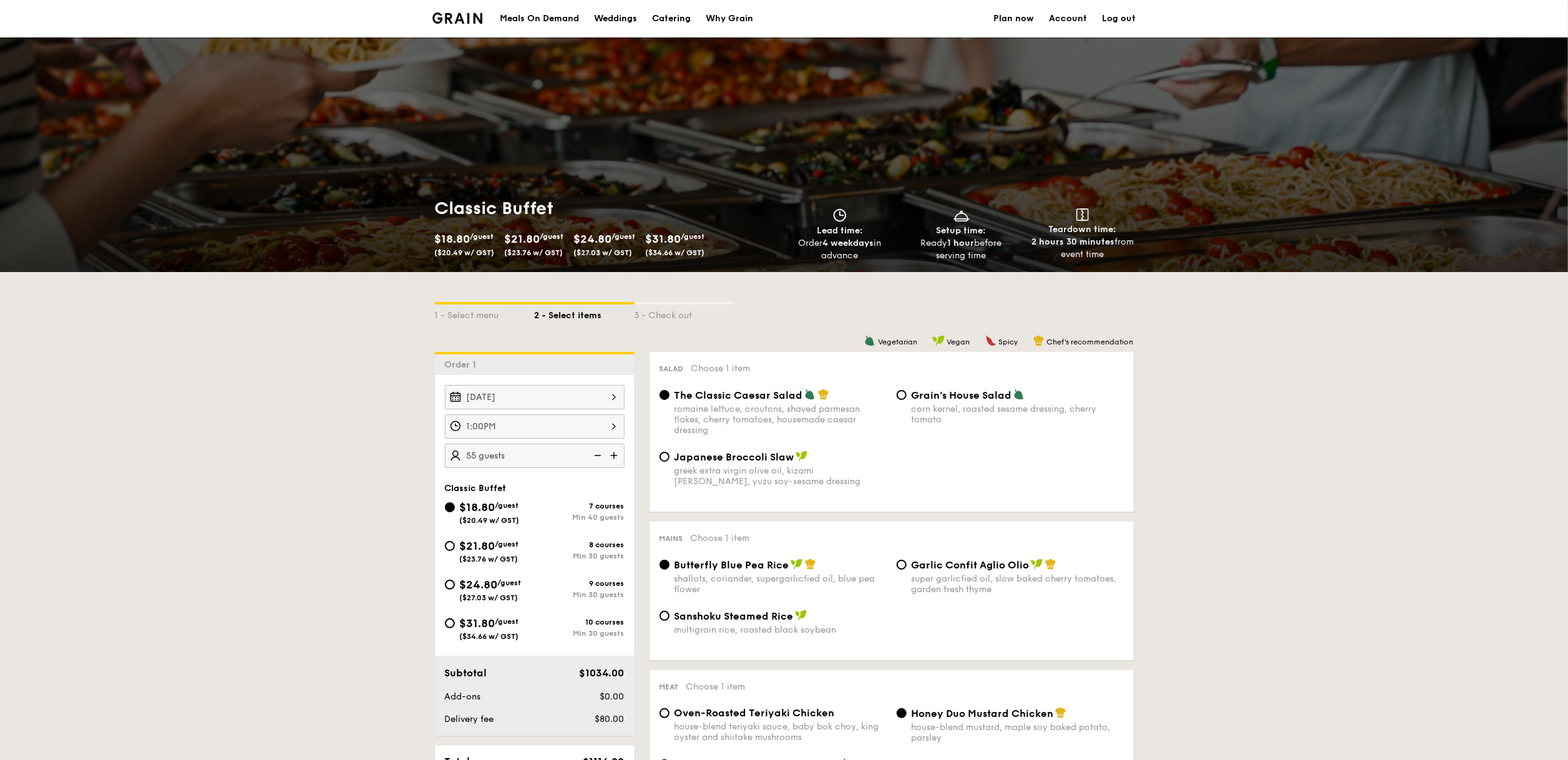
type input "50 guests"
click at [495, 627] on span "$31.80" at bounding box center [478, 623] width 36 height 14
click at [455, 627] on input "$31.80 /guest ($34.66 w/ GST) 10 courses Min 30 guests" at bounding box center [449, 623] width 10 height 10
radio input "true"
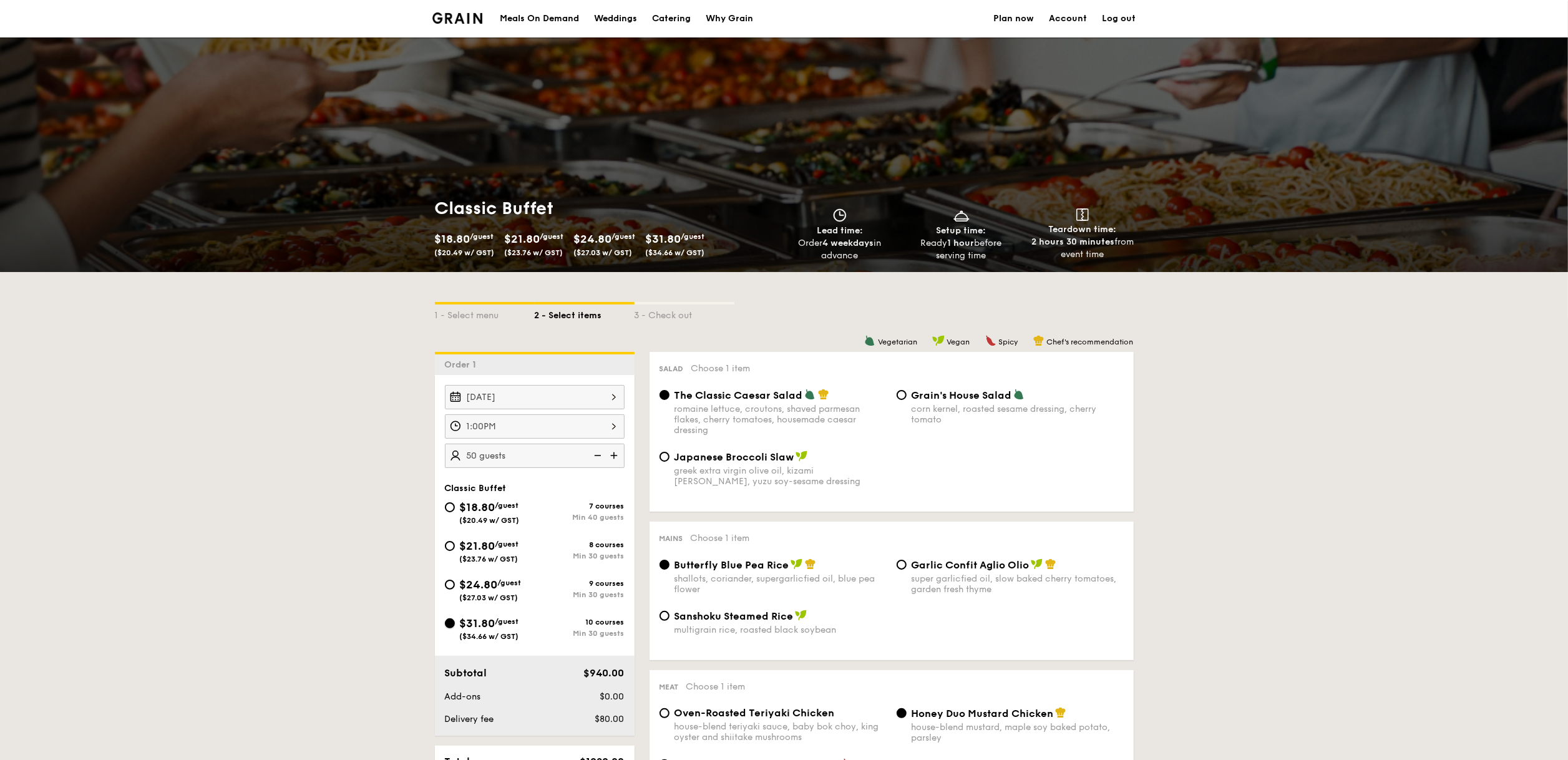
radio input "true"
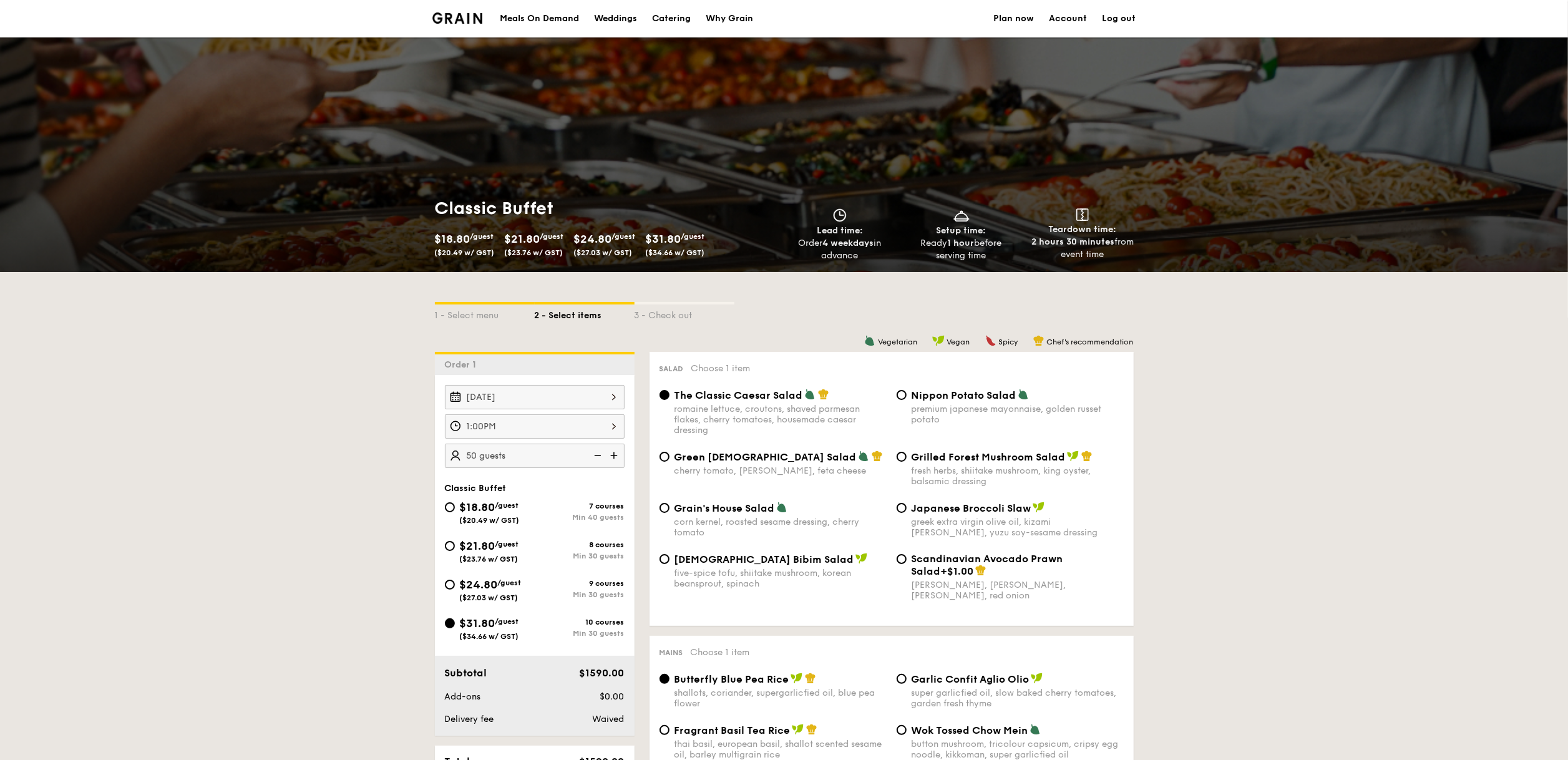
click at [618, 460] on img at bounding box center [615, 455] width 19 height 23
type input "65 guests"
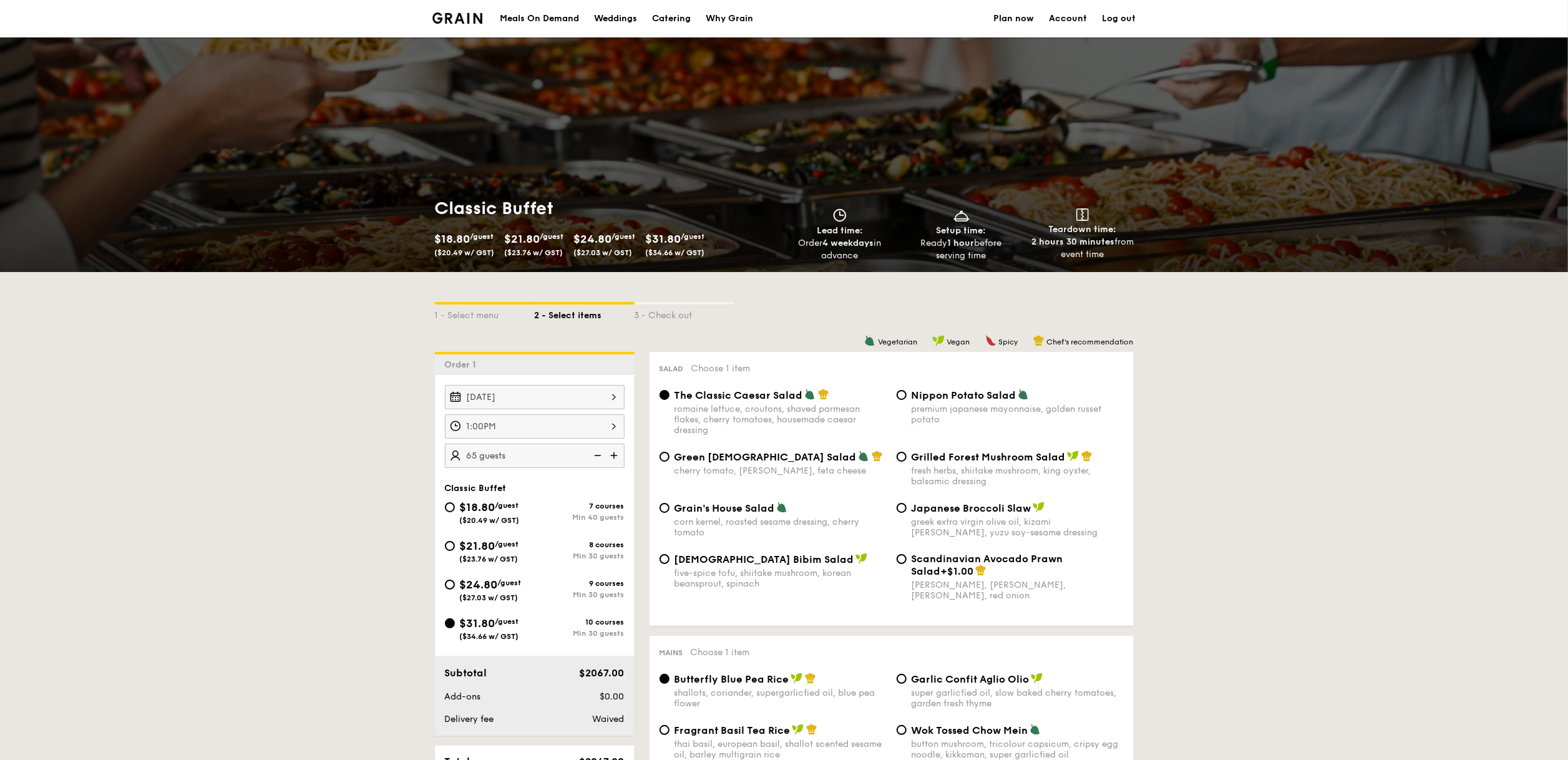
scroll to position [260, 0]
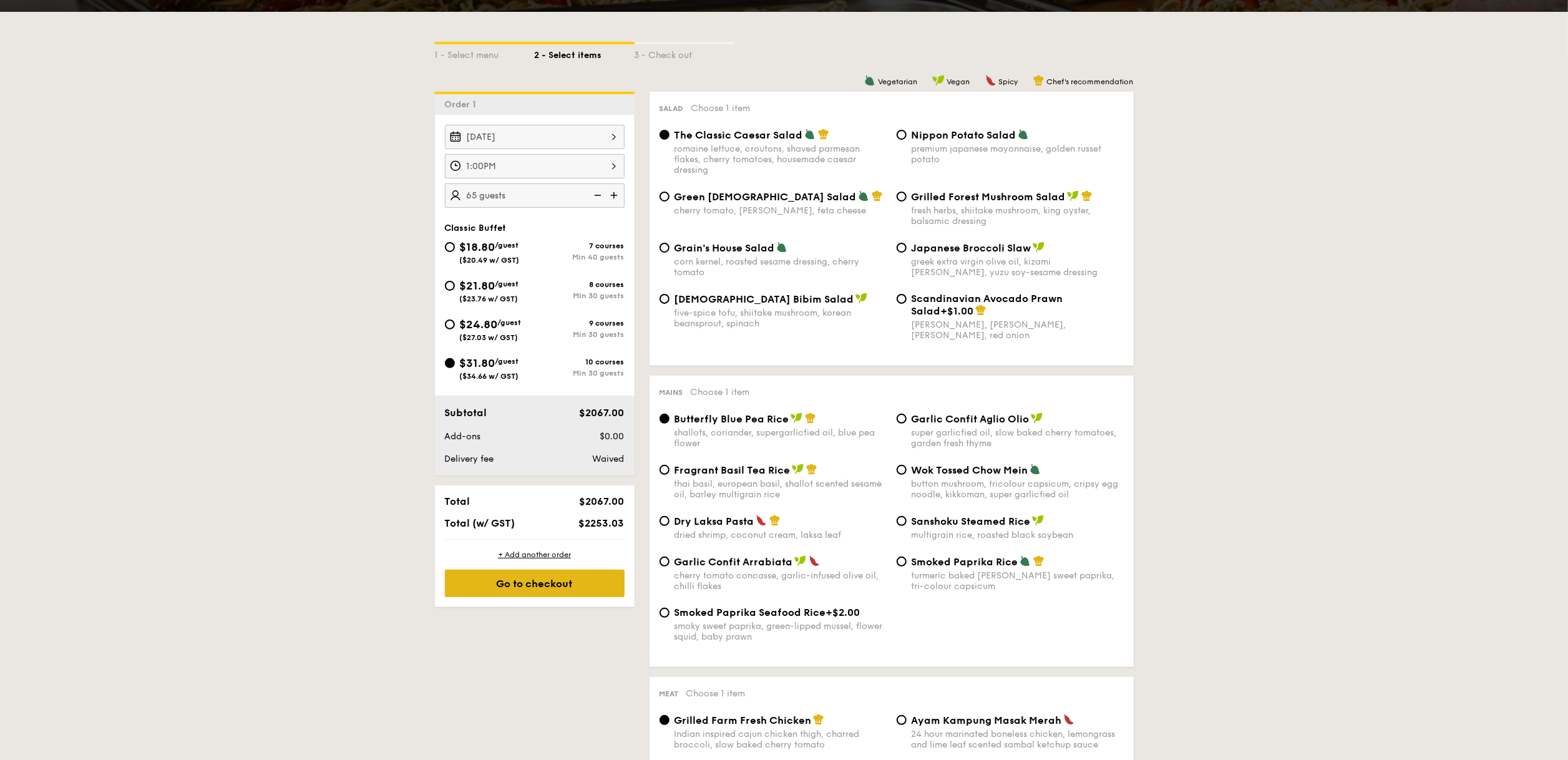
click at [574, 573] on div "Go to checkout" at bounding box center [534, 583] width 180 height 27
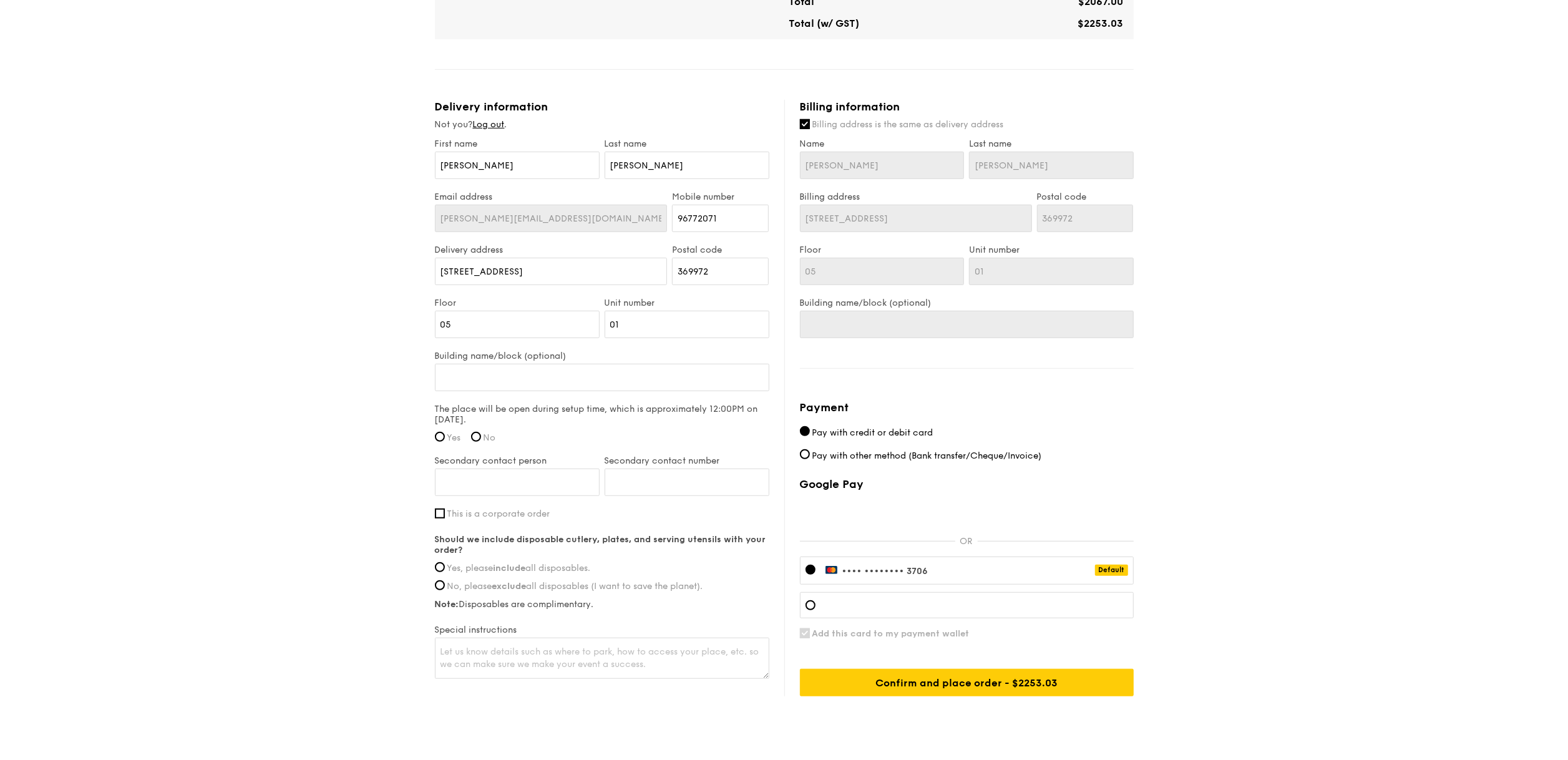
scroll to position [727, 0]
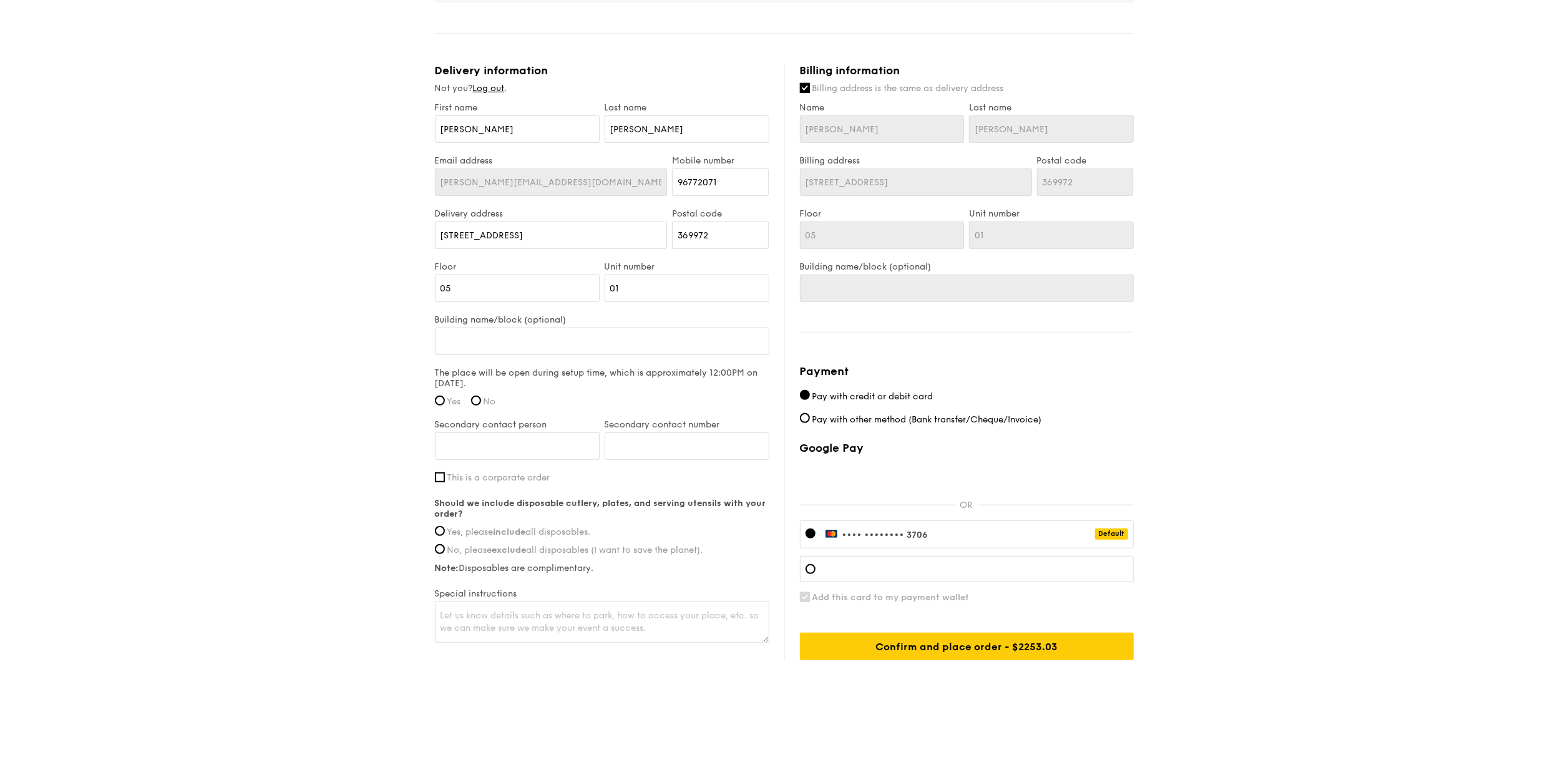
click at [920, 416] on span "Pay with other method (Bank transfer/Cheque/Invoice)" at bounding box center [927, 420] width 230 height 10
click at [810, 416] on input "Pay with other method (Bank transfer/Cheque/Invoice)" at bounding box center [805, 418] width 10 height 10
radio input "true"
